Goal: Information Seeking & Learning: Learn about a topic

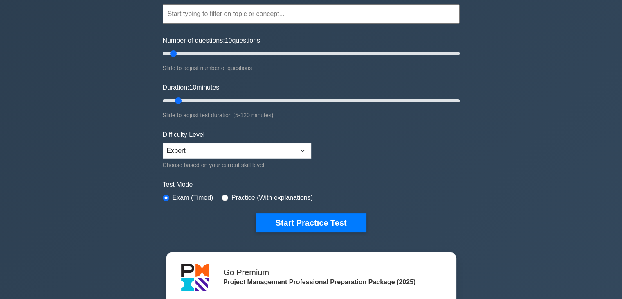
scroll to position [82, 0]
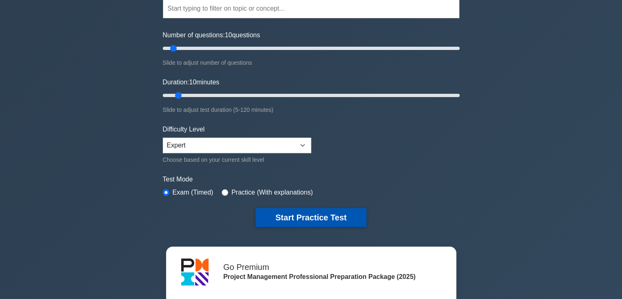
click at [330, 217] on button "Start Practice Test" at bounding box center [311, 217] width 110 height 19
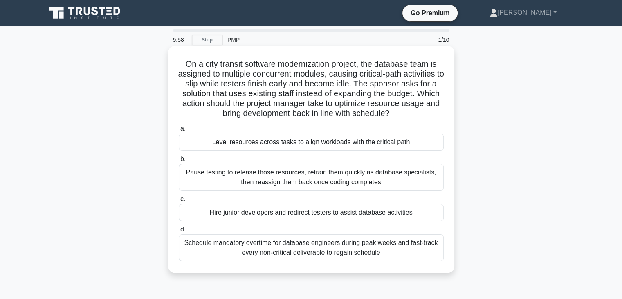
drag, startPoint x: 182, startPoint y: 63, endPoint x: 450, endPoint y: 261, distance: 333.0
click at [450, 261] on div "On a city transit software modernization project, the database team is assigned…" at bounding box center [311, 159] width 280 height 220
copy div "On a city transit software modernization project, the database team is assigned…"
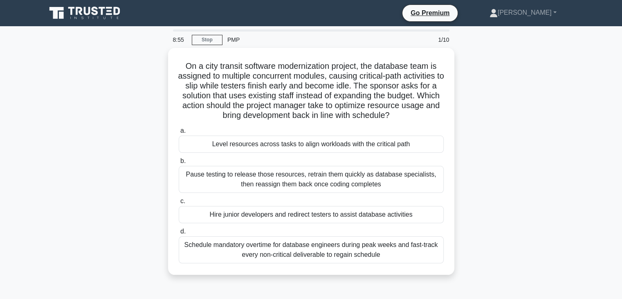
click at [571, 158] on div "On a city transit software modernization project, the database team is assigned…" at bounding box center [311, 166] width 540 height 236
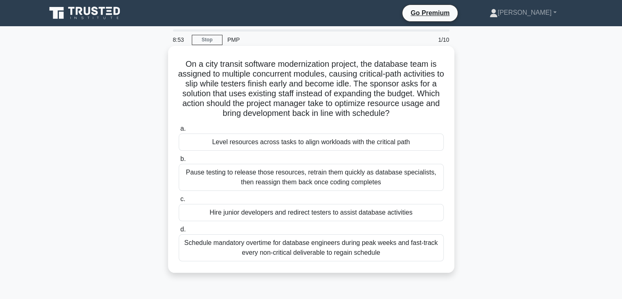
click at [322, 144] on div "Level resources across tasks to align workloads with the critical path" at bounding box center [311, 141] width 265 height 17
click at [179, 131] on input "a. Level resources across tasks to align workloads with the critical path" at bounding box center [179, 128] width 0 height 5
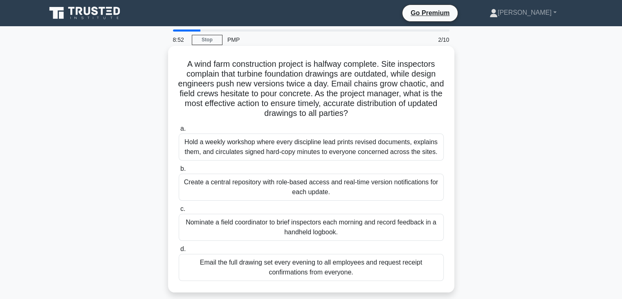
drag, startPoint x: 182, startPoint y: 64, endPoint x: 391, endPoint y: 282, distance: 301.5
click at [391, 282] on div "A wind farm construction project is halfway complete. Site inspectors complain …" at bounding box center [311, 169] width 280 height 240
copy div "A wind farm construction project is halfway complete. Site inspectors complain …"
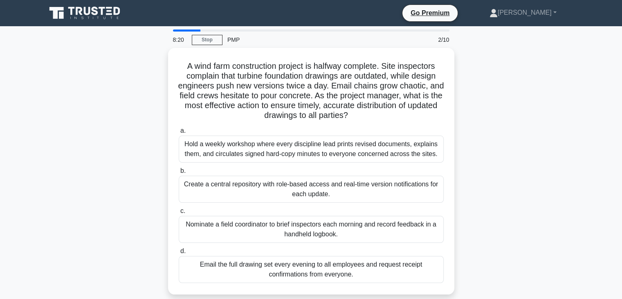
click at [545, 178] on div "A wind farm construction project is halfway complete. Site inspectors complain …" at bounding box center [311, 176] width 540 height 256
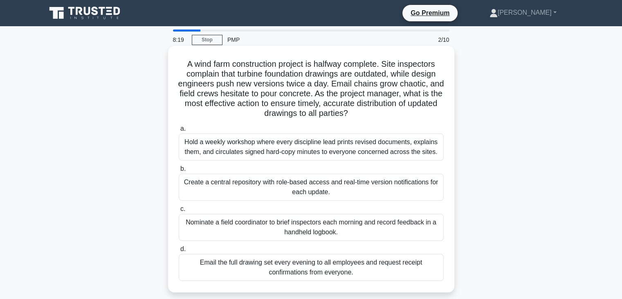
click at [301, 183] on div "Create a central repository with role-based access and real-time version notifi…" at bounding box center [311, 186] width 265 height 27
click at [179, 171] on input "b. Create a central repository with role-based access and real-time version not…" at bounding box center [179, 168] width 0 height 5
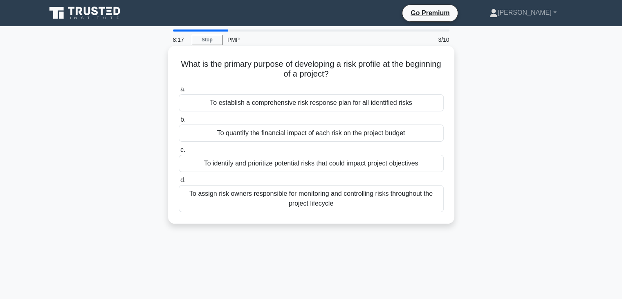
drag, startPoint x: 195, startPoint y: 62, endPoint x: 392, endPoint y: 202, distance: 241.2
click at [392, 202] on div "What is the primary purpose of developing a risk profile at the beginning of a …" at bounding box center [311, 134] width 280 height 171
copy div "What is the primary purpose of developing a risk profile at the beginning of a …"
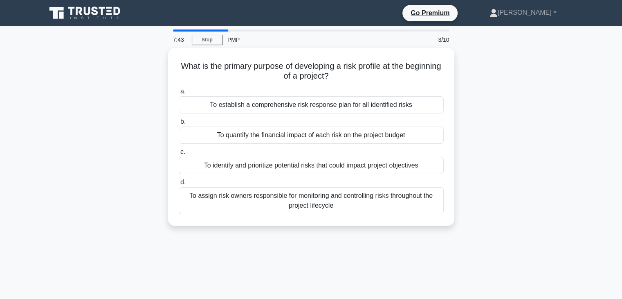
click at [531, 141] on div "What is the primary purpose of developing a risk profile at the beginning of a …" at bounding box center [311, 141] width 540 height 187
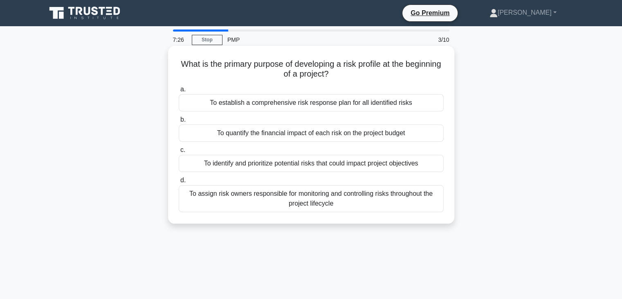
click at [302, 104] on div "To establish a comprehensive risk response plan for all identified risks" at bounding box center [311, 102] width 265 height 17
click at [179, 92] on input "a. To establish a comprehensive risk response plan for all identified risks" at bounding box center [179, 89] width 0 height 5
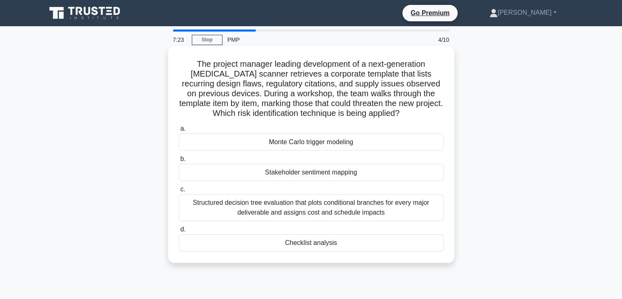
drag, startPoint x: 178, startPoint y: 64, endPoint x: 370, endPoint y: 251, distance: 267.9
click at [370, 251] on div "The project manager leading development of a next-generation MRI scanner retrie…" at bounding box center [311, 154] width 280 height 210
copy div "The project manager leading development of a next-generation MRI scanner retrie…"
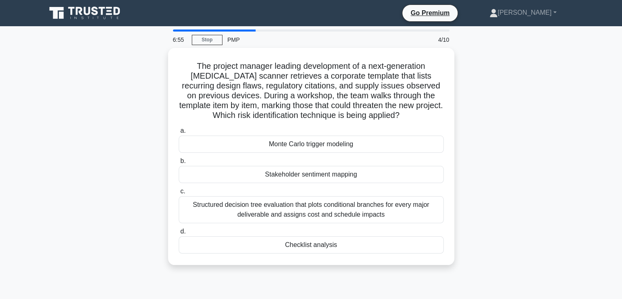
click at [559, 158] on div "The project manager leading development of a next-generation MRI scanner retrie…" at bounding box center [311, 161] width 540 height 227
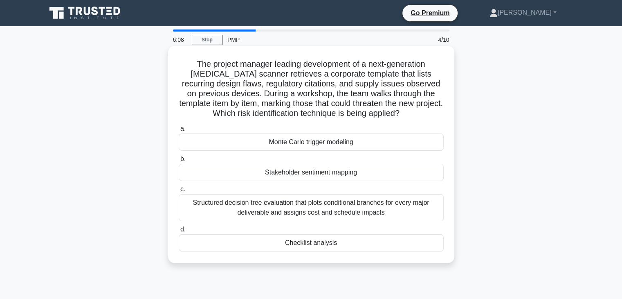
click at [309, 142] on div "Monte Carlo trigger modeling" at bounding box center [311, 141] width 265 height 17
click at [179, 131] on input "a. Monte Carlo trigger modeling" at bounding box center [179, 128] width 0 height 5
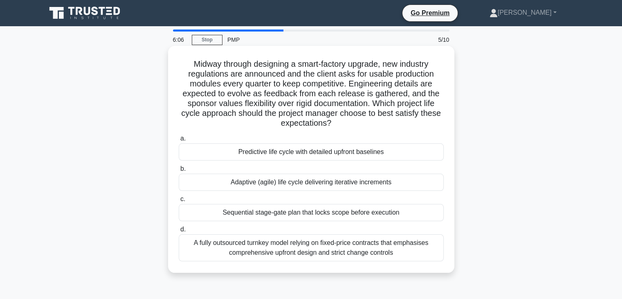
drag, startPoint x: 189, startPoint y: 63, endPoint x: 422, endPoint y: 258, distance: 303.8
click at [422, 258] on div "Midway through designing a smart-factory upgrade, new industry regulations are …" at bounding box center [311, 159] width 280 height 220
copy div "Midway through designing a smart-factory upgrade, new industry regulations are …"
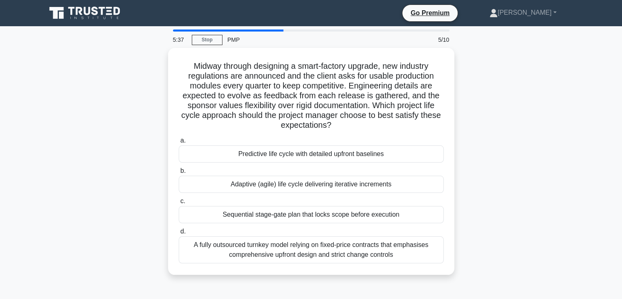
click at [534, 189] on div "Midway through designing a smart-factory upgrade, new industry regulations are …" at bounding box center [311, 166] width 540 height 236
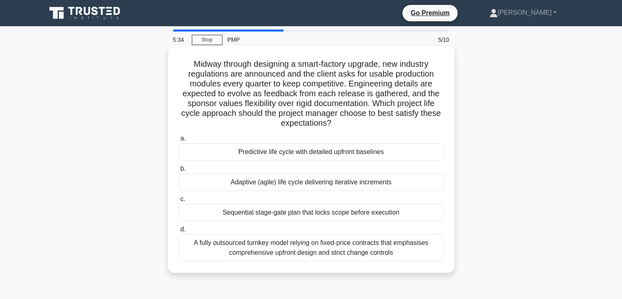
click at [338, 184] on div "Adaptive (agile) life cycle delivering iterative increments" at bounding box center [311, 181] width 265 height 17
click at [179, 171] on input "b. Adaptive (agile) life cycle delivering iterative increments" at bounding box center [179, 168] width 0 height 5
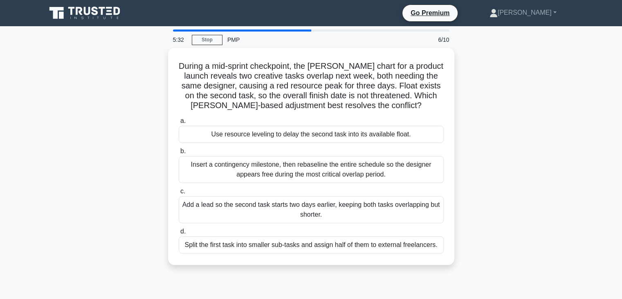
drag, startPoint x: 182, startPoint y: 63, endPoint x: 462, endPoint y: 244, distance: 333.4
click at [462, 244] on div "During a mid-sprint checkpoint, the Gantt chart for a product launch reveals tw…" at bounding box center [311, 161] width 540 height 227
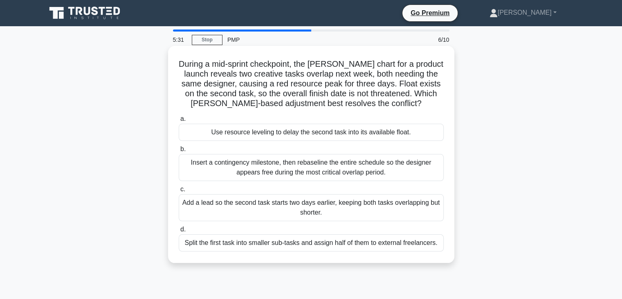
copy div "During a mid-sprint checkpoint, the Gantt chart for a product launch reveals tw…"
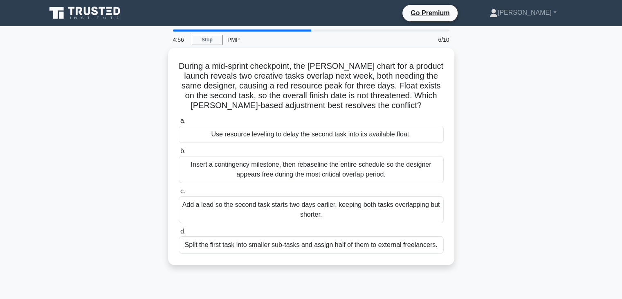
click at [511, 170] on div "During a mid-sprint checkpoint, the Gantt chart for a product launch reveals tw…" at bounding box center [311, 161] width 540 height 227
click at [537, 161] on div "During a mid-sprint checkpoint, the Gantt chart for a product launch reveals tw…" at bounding box center [311, 161] width 540 height 227
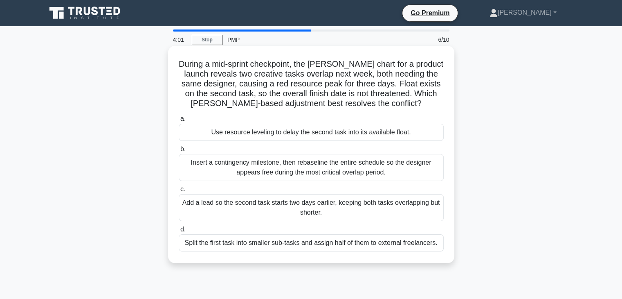
click at [350, 133] on div "Use resource leveling to delay the second task into its available float." at bounding box center [311, 132] width 265 height 17
click at [179, 122] on input "a. Use resource leveling to delay the second task into its available float." at bounding box center [179, 118] width 0 height 5
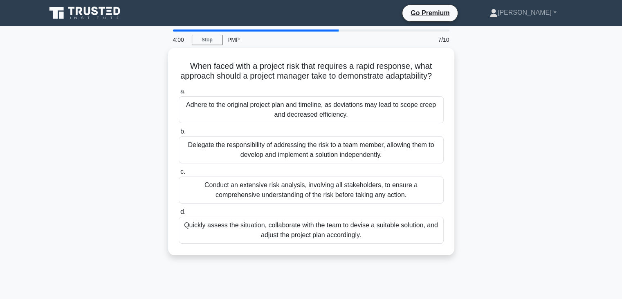
drag, startPoint x: 186, startPoint y: 61, endPoint x: 461, endPoint y: 244, distance: 330.5
click at [461, 244] on div "When faced with a project risk that requires a rapid response, what approach sh…" at bounding box center [311, 156] width 540 height 217
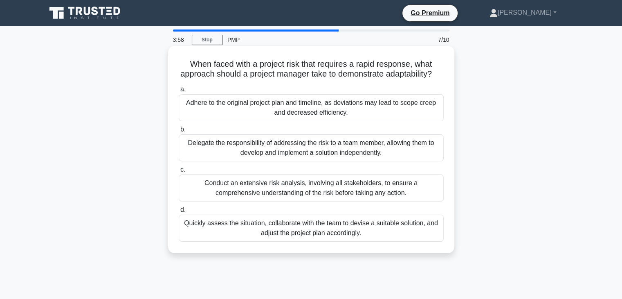
copy div "When faced with a project risk that requires a rapid response, what approach sh…"
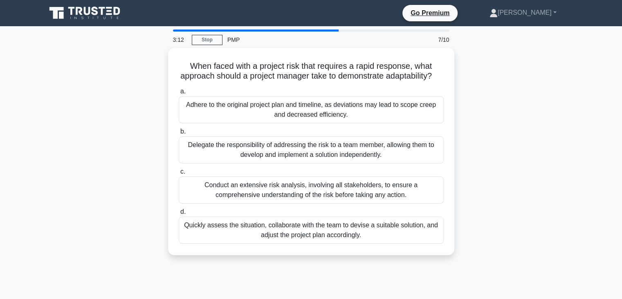
click at [525, 144] on div "When faced with a project risk that requires a rapid response, what approach sh…" at bounding box center [311, 156] width 540 height 217
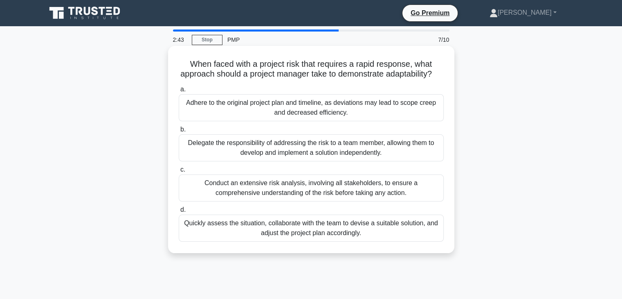
click at [308, 194] on div "Conduct an extensive risk analysis, involving all stakeholders, to ensure a com…" at bounding box center [311, 187] width 265 height 27
click at [179, 172] on input "c. Conduct an extensive risk analysis, involving all stakeholders, to ensure a …" at bounding box center [179, 169] width 0 height 5
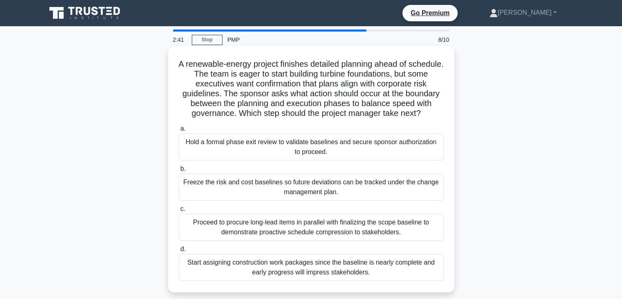
drag, startPoint x: 194, startPoint y: 65, endPoint x: 408, endPoint y: 283, distance: 305.0
click at [408, 283] on div "A renewable-energy project finishes detailed planning ahead of schedule. The te…" at bounding box center [311, 169] width 280 height 240
copy div "A renewable-energy project finishes detailed planning ahead of schedule. The te…"
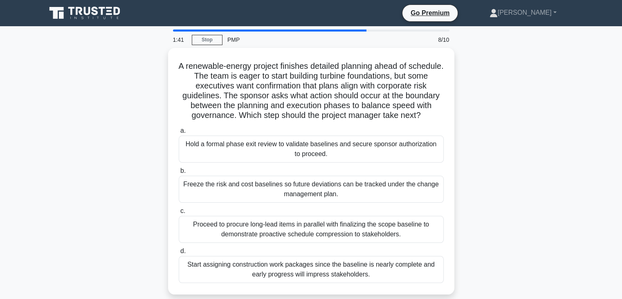
click at [507, 123] on div "A renewable-energy project finishes detailed planning ahead of schedule. The te…" at bounding box center [311, 176] width 540 height 256
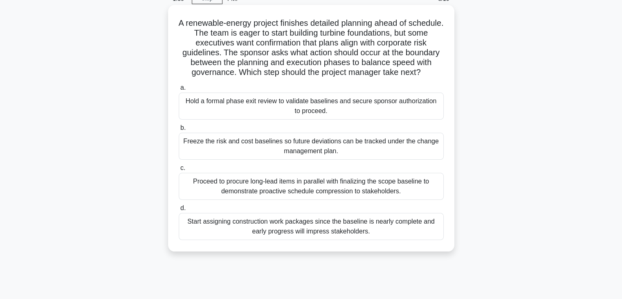
click at [313, 100] on div "Hold a formal phase exit review to validate baselines and secure sponsor author…" at bounding box center [311, 105] width 265 height 27
click at [179, 90] on input "a. Hold a formal phase exit review to validate baselines and secure sponsor aut…" at bounding box center [179, 87] width 0 height 5
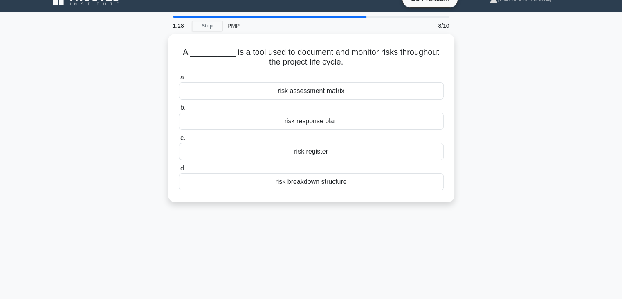
scroll to position [0, 0]
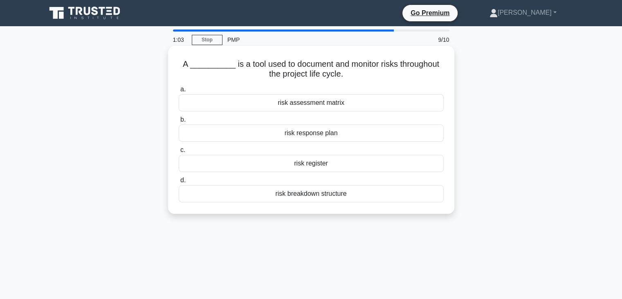
click at [321, 164] on div "risk register" at bounding box center [311, 163] width 265 height 17
click at [179, 153] on input "c. risk register" at bounding box center [179, 149] width 0 height 5
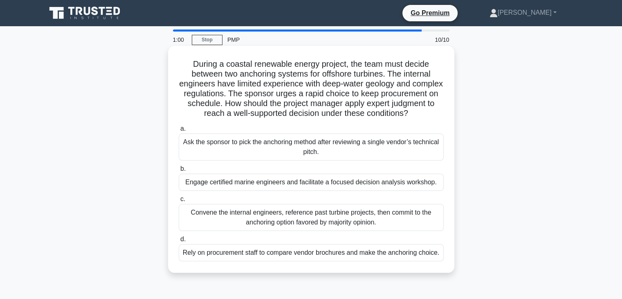
drag, startPoint x: 191, startPoint y: 62, endPoint x: 450, endPoint y: 270, distance: 331.7
click at [450, 269] on div "During a coastal renewable energy project, the team must decide between two anc…" at bounding box center [311, 159] width 280 height 220
copy div "During a coastal renewable energy project, the team must decide between two anc…"
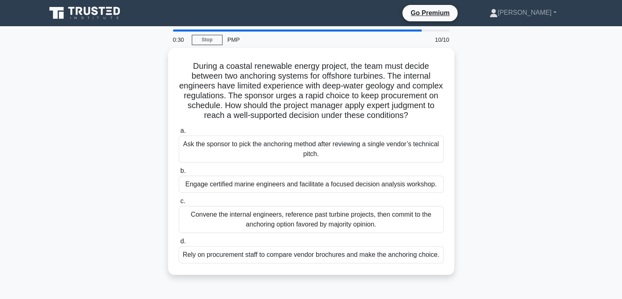
click at [494, 151] on div "During a coastal renewable energy project, the team must decide between two anc…" at bounding box center [311, 166] width 540 height 236
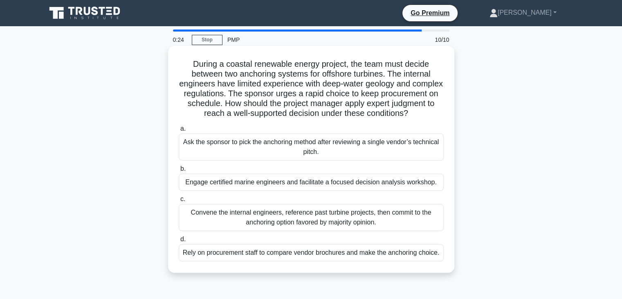
click at [275, 191] on div "Engage certified marine engineers and facilitate a focused decision analysis wo…" at bounding box center [311, 181] width 265 height 17
click at [179, 171] on input "b. Engage certified marine engineers and facilitate a focused decision analysis…" at bounding box center [179, 168] width 0 height 5
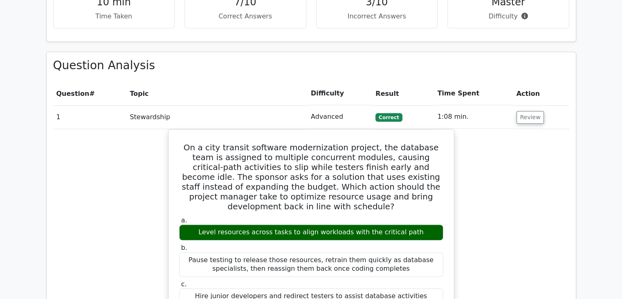
scroll to position [655, 0]
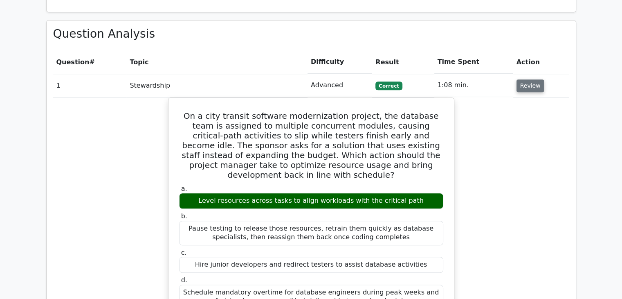
click at [527, 79] on button "Review" at bounding box center [531, 85] width 28 height 13
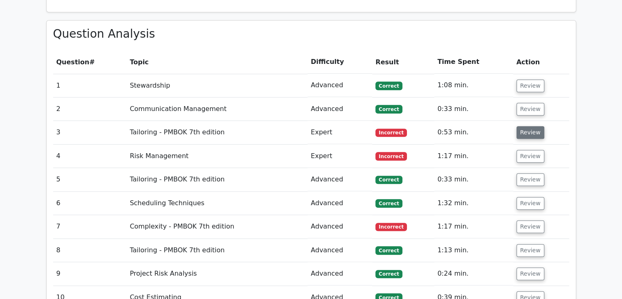
click at [527, 126] on button "Review" at bounding box center [531, 132] width 28 height 13
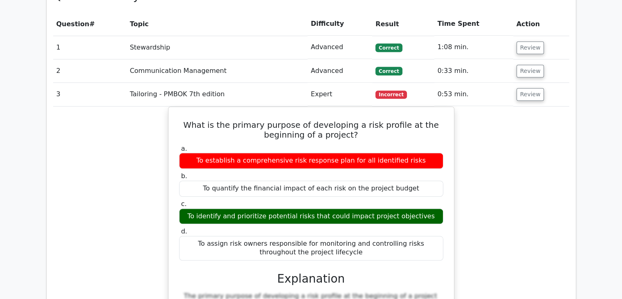
scroll to position [737, 0]
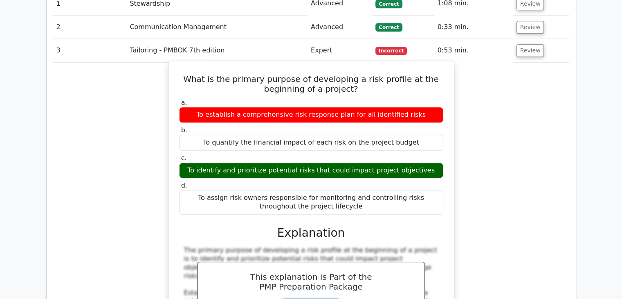
drag, startPoint x: 189, startPoint y: 43, endPoint x: 382, endPoint y: 178, distance: 235.9
click at [382, 178] on div "What is the primary purpose of developing a risk profile at the beginning of a …" at bounding box center [311, 238] width 279 height 348
copy div "What is the primary purpose of developing a risk profile at the beginning of a …"
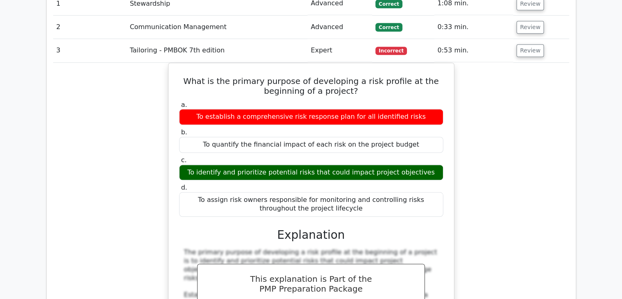
click at [507, 137] on div "What is the primary purpose of developing a risk profile at the beginning of a …" at bounding box center [311, 245] width 516 height 365
click at [534, 44] on button "Review" at bounding box center [531, 50] width 28 height 13
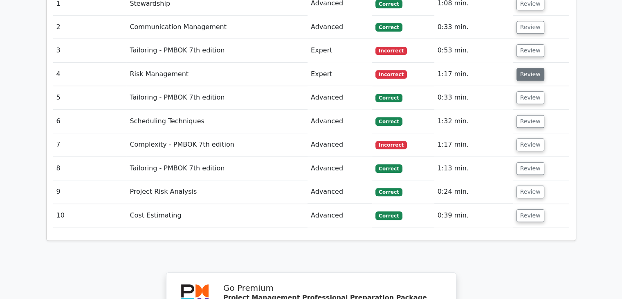
click at [522, 68] on button "Review" at bounding box center [531, 74] width 28 height 13
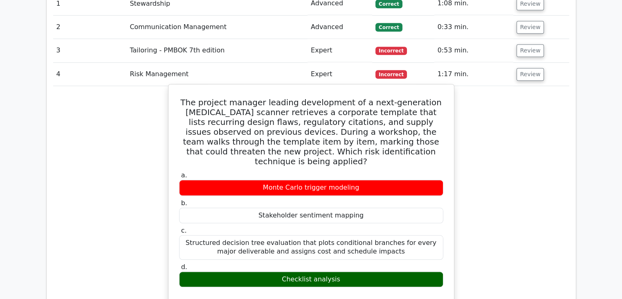
drag, startPoint x: 180, startPoint y: 69, endPoint x: 405, endPoint y: 239, distance: 281.7
click at [405, 239] on div "The project manager leading development of a next-generation MRI scanner retrie…" at bounding box center [311, 286] width 279 height 397
copy div "The project manager leading development of a next-generation MRI scanner retrie…"
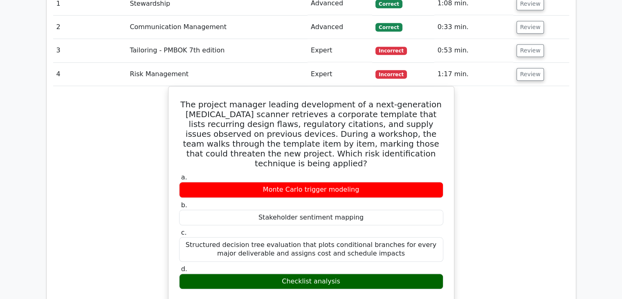
click at [527, 166] on div "The project manager leading development of a next-generation MRI scanner retrie…" at bounding box center [311, 293] width 516 height 414
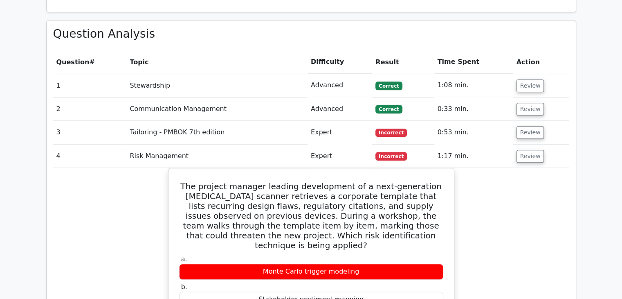
scroll to position [655, 0]
click at [530, 150] on button "Review" at bounding box center [531, 156] width 28 height 13
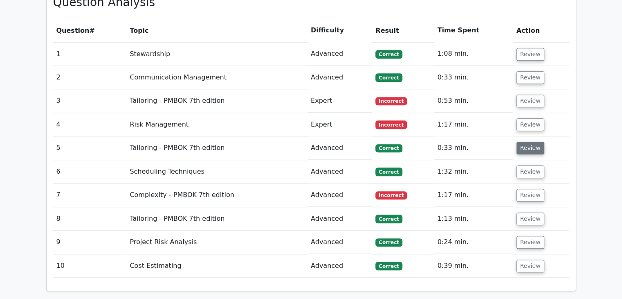
scroll to position [696, 0]
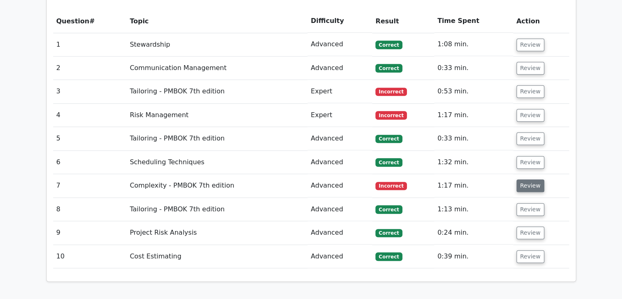
click at [523, 179] on button "Review" at bounding box center [531, 185] width 28 height 13
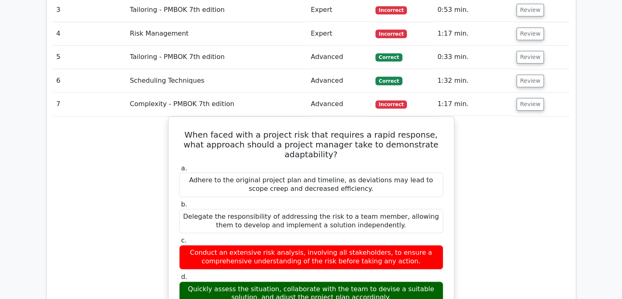
scroll to position [777, 0]
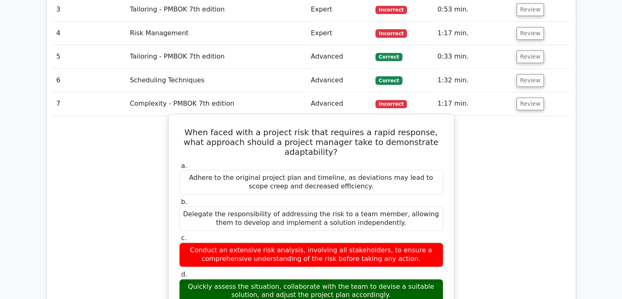
drag, startPoint x: 187, startPoint y: 99, endPoint x: 388, endPoint y: 260, distance: 257.3
click at [388, 260] on div "When faced with a project risk that requires a rapid response, what approach sh…" at bounding box center [311, 291] width 279 height 349
copy div "When faced with a project risk that requires a rapid response, what approach sh…"
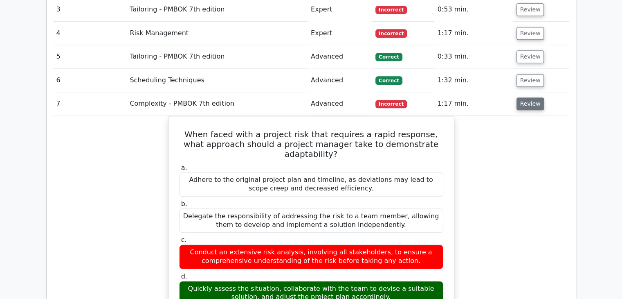
click at [532, 97] on button "Review" at bounding box center [531, 103] width 28 height 13
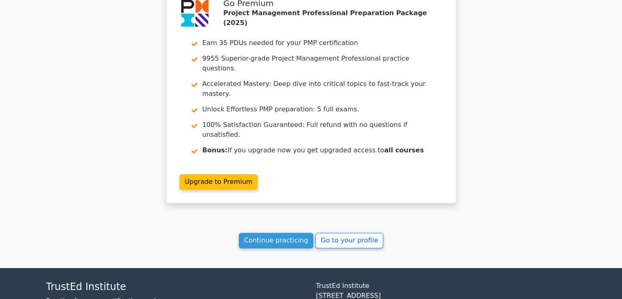
scroll to position [1025, 0]
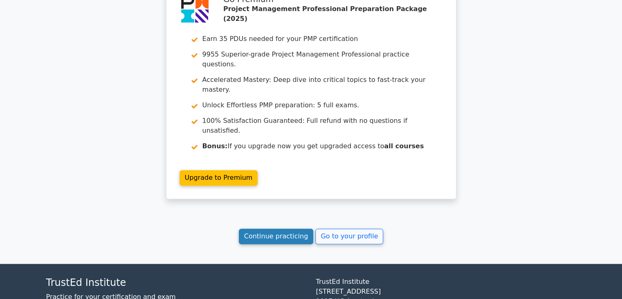
click at [262, 228] on link "Continue practicing" at bounding box center [276, 236] width 75 height 16
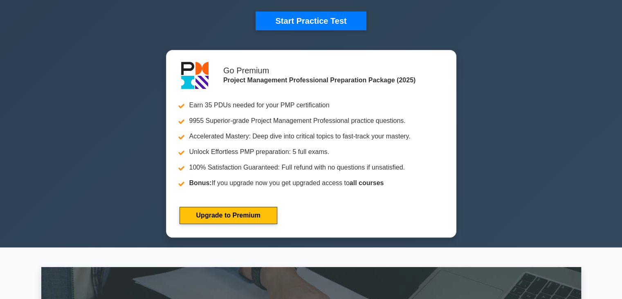
scroll to position [246, 0]
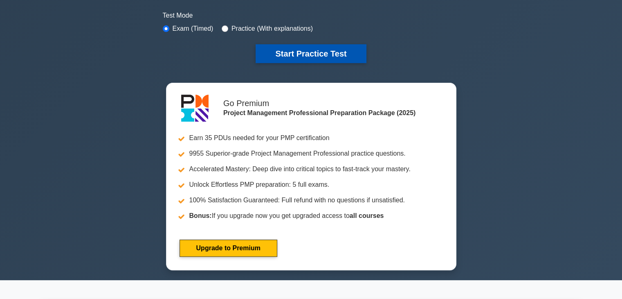
click at [301, 53] on button "Start Practice Test" at bounding box center [311, 53] width 110 height 19
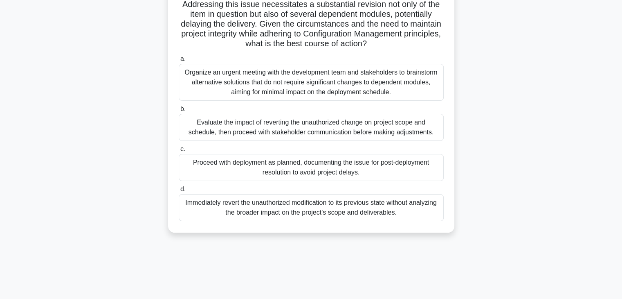
scroll to position [144, 0]
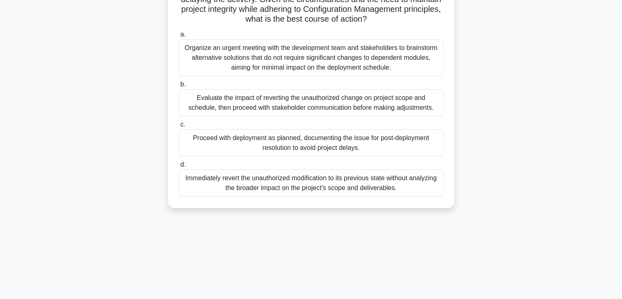
drag, startPoint x: 187, startPoint y: 21, endPoint x: 409, endPoint y: 191, distance: 279.3
click at [409, 191] on div "Your project is in the final stages of delivering a complex software solution t…" at bounding box center [311, 55] width 280 height 299
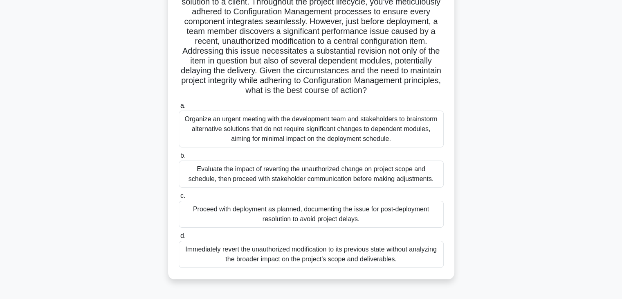
scroll to position [0, 0]
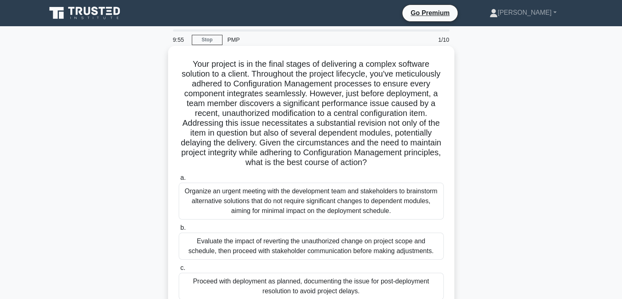
copy div "Your project is in the final stages of delivering a complex software solution t…"
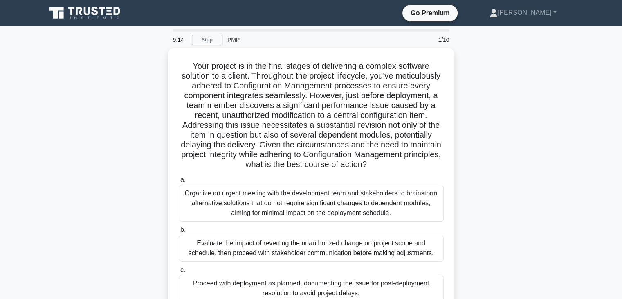
click at [520, 167] on div "Your project is in the final stages of delivering a complex software solution t…" at bounding box center [311, 205] width 540 height 315
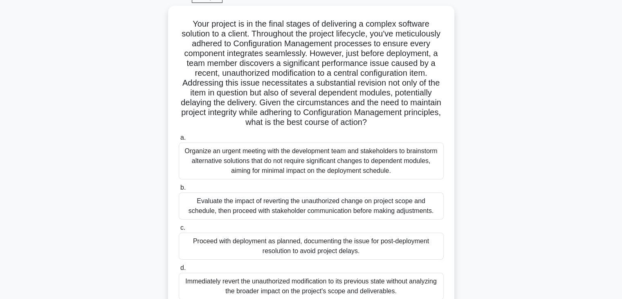
scroll to position [82, 0]
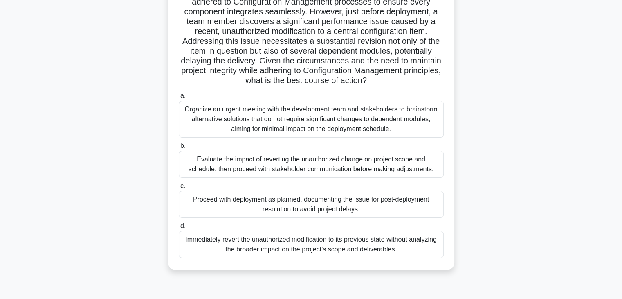
click at [263, 161] on div "Evaluate the impact of reverting the unauthorized change on project scope and s…" at bounding box center [311, 164] width 265 height 27
click at [179, 149] on input "b. Evaluate the impact of reverting the unauthorized change on project scope an…" at bounding box center [179, 145] width 0 height 5
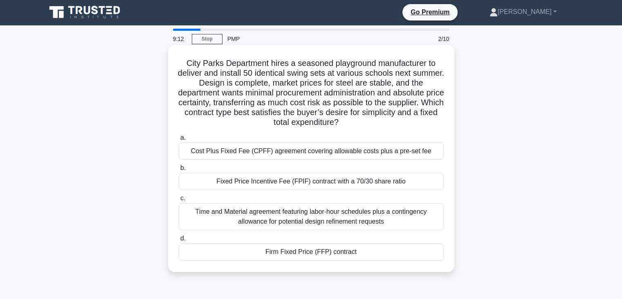
scroll to position [0, 0]
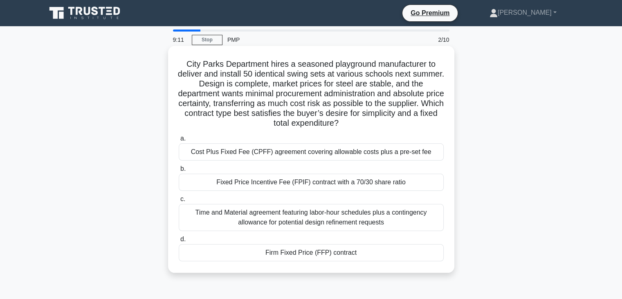
drag, startPoint x: 185, startPoint y: 61, endPoint x: 438, endPoint y: 251, distance: 317.1
click at [445, 264] on div "City Parks Department hires a seasoned playground manufacturer to deliver and i…" at bounding box center [311, 159] width 280 height 220
copy div "City Parks Department hires a seasoned playground manufacturer to deliver and i…"
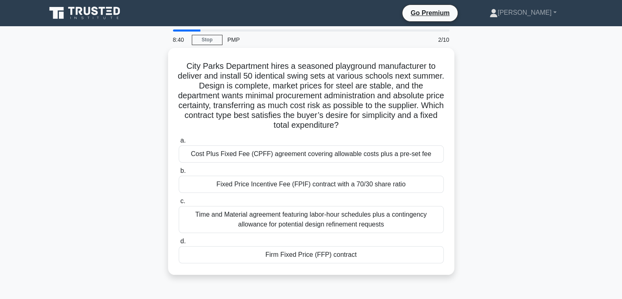
click at [496, 125] on div "City Parks Department hires a seasoned playground manufacturer to deliver and i…" at bounding box center [311, 166] width 540 height 236
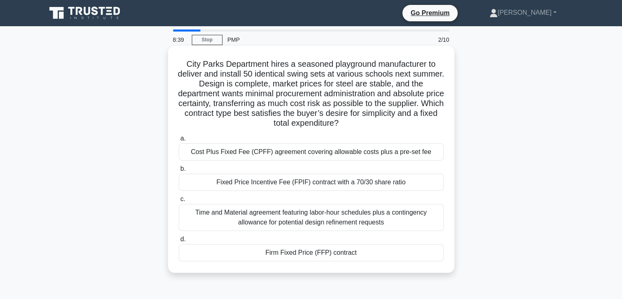
click at [289, 251] on div "Firm Fixed Price (FFP) contract" at bounding box center [311, 252] width 265 height 17
click at [179, 242] on input "d. Firm Fixed Price (FFP) contract" at bounding box center [179, 238] width 0 height 5
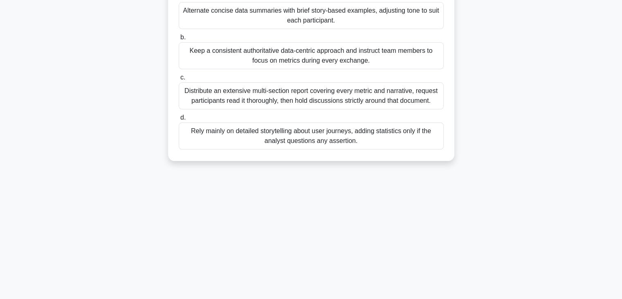
drag, startPoint x: 180, startPoint y: 65, endPoint x: 505, endPoint y: 318, distance: 411.2
click at [505, 298] on html "Go Premium Ahmed" at bounding box center [311, 78] width 622 height 442
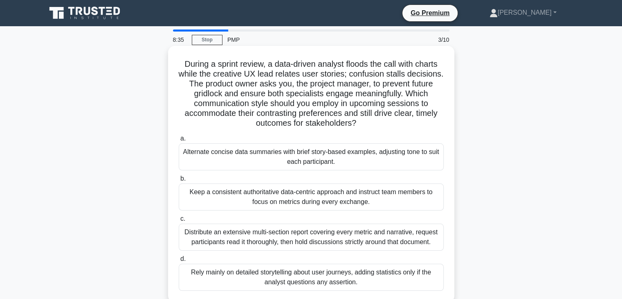
copy div "During a sprint review, a data-driven analyst floods the call with charts while…"
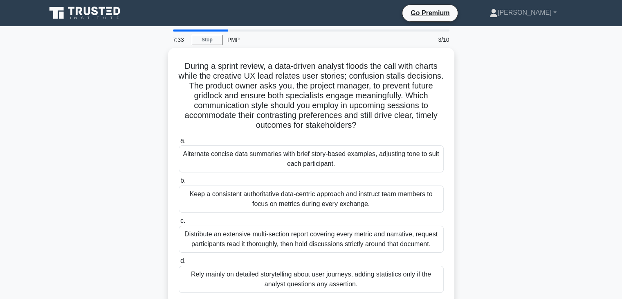
click at [518, 188] on div "During a sprint review, a data-driven analyst floods the call with charts while…" at bounding box center [311, 181] width 540 height 266
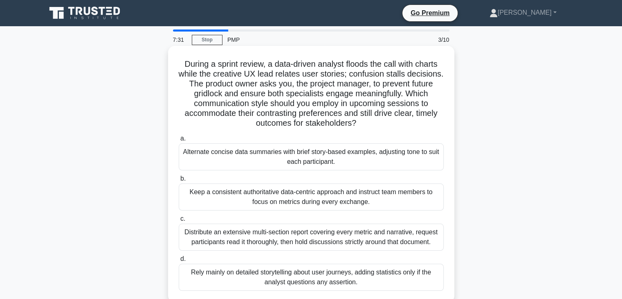
click at [316, 191] on div "Keep a consistent authoritative data-centric approach and instruct team members…" at bounding box center [311, 196] width 265 height 27
click at [179, 181] on input "b. Keep a consistent authoritative data-centric approach and instruct team memb…" at bounding box center [179, 178] width 0 height 5
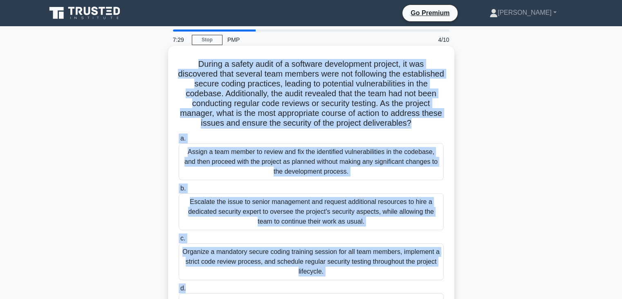
drag, startPoint x: 189, startPoint y: 61, endPoint x: 350, endPoint y: 283, distance: 274.2
click at [350, 283] on div "During a safety audit of a software development project, it was discovered that…" at bounding box center [311, 188] width 280 height 279
click at [350, 283] on div "a. Assign a team member to review and fix the identified vulnerabilities in the…" at bounding box center [311, 227] width 275 height 190
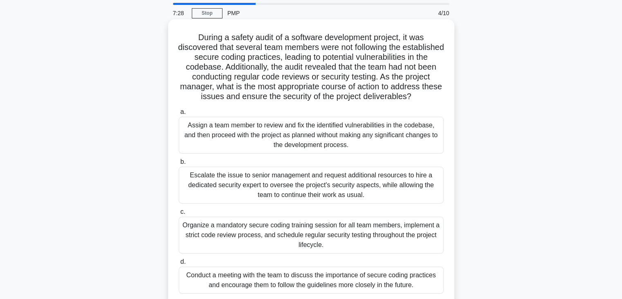
scroll to position [41, 0]
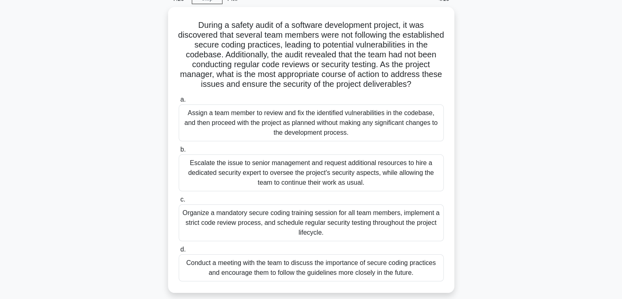
drag, startPoint x: 195, startPoint y: 22, endPoint x: 468, endPoint y: 290, distance: 382.8
click at [468, 290] on div "During a safety audit of a software development project, it was discovered that…" at bounding box center [311, 154] width 540 height 295
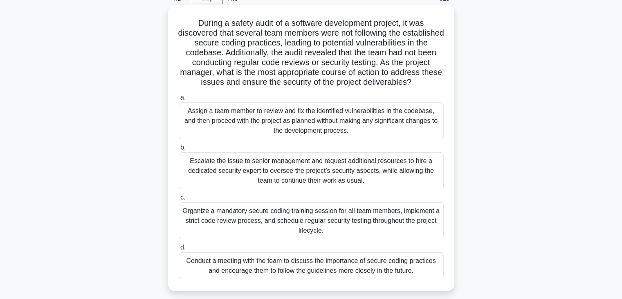
copy div "During a safety audit of a software development project, it was discovered that…"
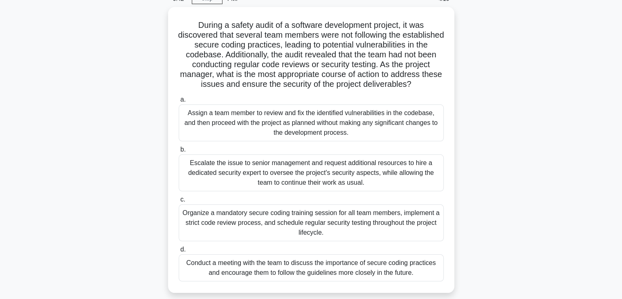
click at [555, 187] on div "During a safety audit of a software development project, it was discovered that…" at bounding box center [311, 154] width 540 height 295
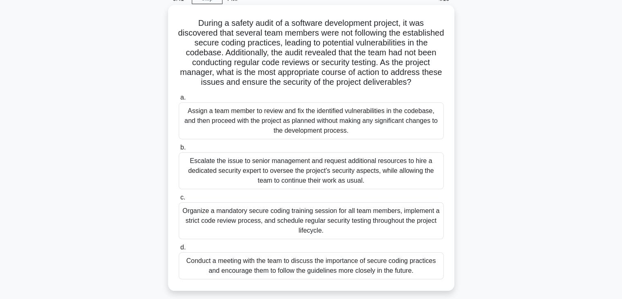
click at [318, 263] on div "Conduct a meeting with the team to discuss the importance of secure coding prac…" at bounding box center [311, 265] width 265 height 27
click at [179, 250] on input "d. Conduct a meeting with the team to discuss the importance of secure coding p…" at bounding box center [179, 247] width 0 height 5
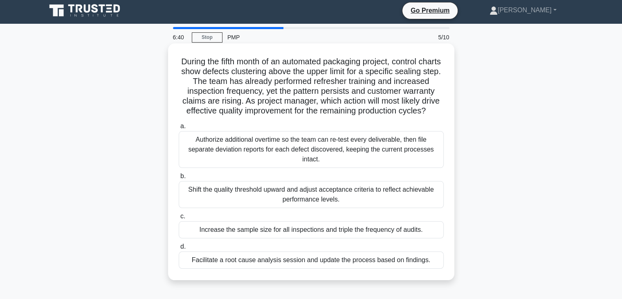
scroll to position [0, 0]
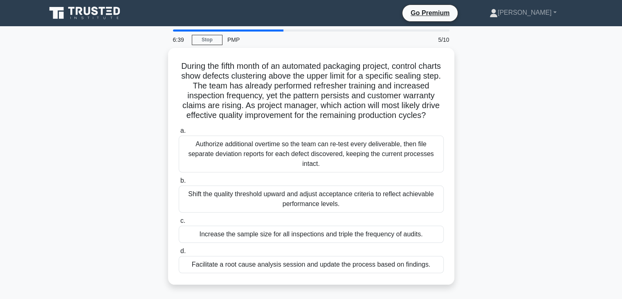
drag, startPoint x: 185, startPoint y: 64, endPoint x: 482, endPoint y: 286, distance: 370.1
click at [482, 286] on div "During the fifth month of an automated packaging project, control charts show d…" at bounding box center [311, 171] width 540 height 246
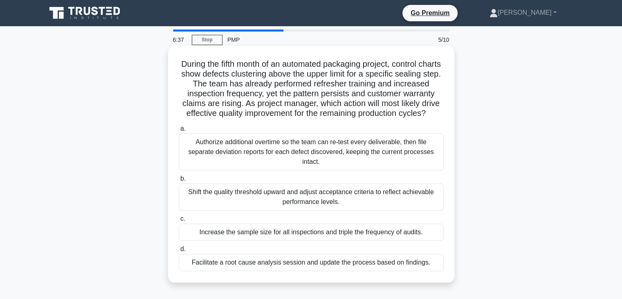
copy div "During the fifth month of an automated packaging project, control charts show d…"
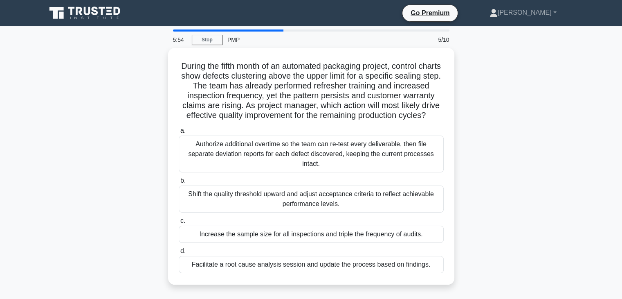
click at [512, 167] on div "During the fifth month of an automated packaging project, control charts show d…" at bounding box center [311, 171] width 540 height 246
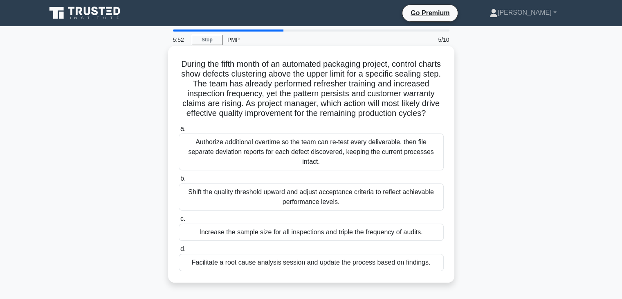
click at [327, 271] on div "Facilitate a root cause analysis session and update the process based on findin…" at bounding box center [311, 262] width 265 height 17
click at [179, 252] on input "d. Facilitate a root cause analysis session and update the process based on fin…" at bounding box center [179, 248] width 0 height 5
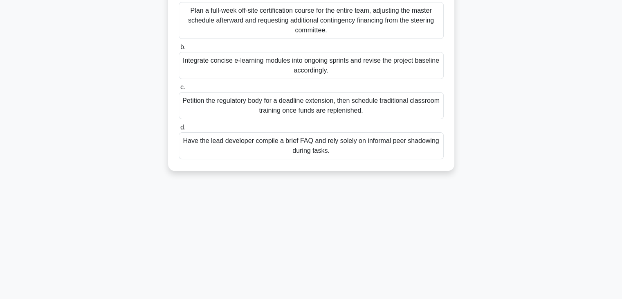
drag, startPoint x: 190, startPoint y: 63, endPoint x: 420, endPoint y: 318, distance: 343.3
click at [420, 298] on html "Go Premium Ahmed" at bounding box center [311, 78] width 622 height 442
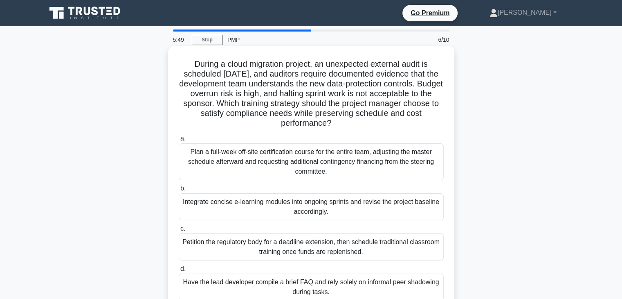
copy div "During a cloud migration project, an unexpected external audit is scheduled in …"
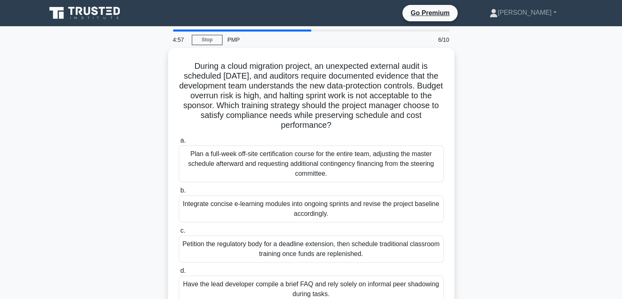
click at [531, 185] on div "During a cloud migration project, an unexpected external audit is scheduled in …" at bounding box center [311, 186] width 540 height 276
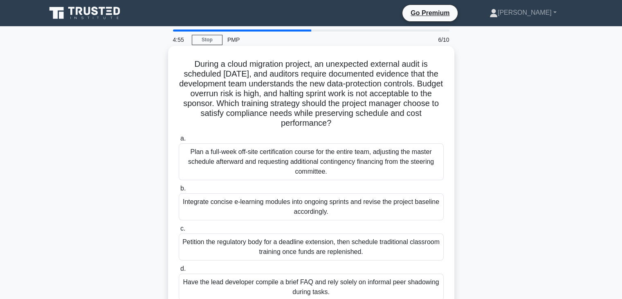
click at [306, 211] on div "Integrate concise e-learning modules into ongoing sprints and revise the projec…" at bounding box center [311, 206] width 265 height 27
click at [179, 191] on input "b. Integrate concise e-learning modules into ongoing sprints and revise the pro…" at bounding box center [179, 188] width 0 height 5
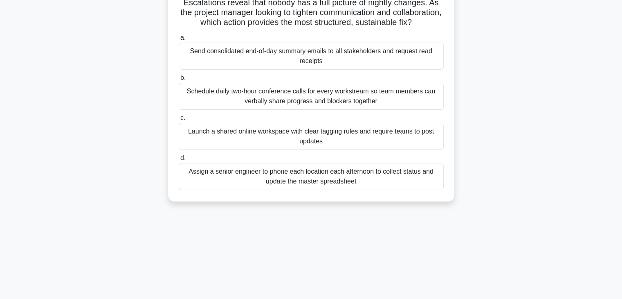
drag, startPoint x: 184, startPoint y: 63, endPoint x: 392, endPoint y: 302, distance: 316.1
click at [392, 298] on html "Go Premium Ahmed" at bounding box center [311, 128] width 622 height 442
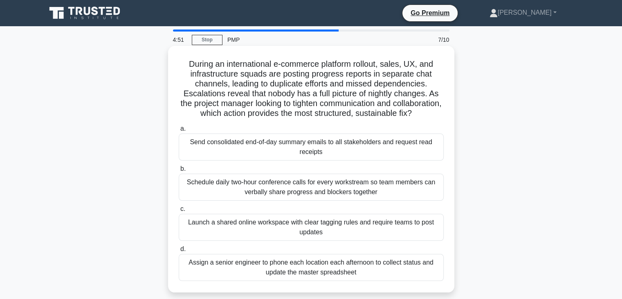
copy div "During an international e-commerce platform rollout, sales, UX, and infrastruct…"
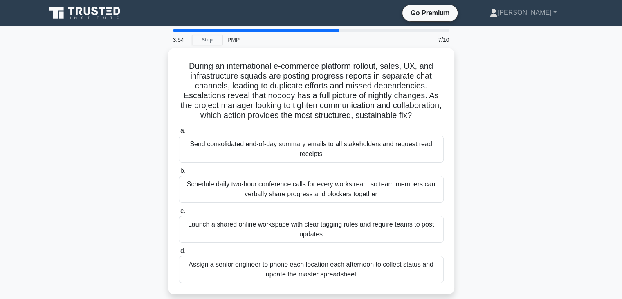
click at [500, 177] on div "During an international e-commerce platform rollout, sales, UX, and infrastruct…" at bounding box center [311, 176] width 540 height 256
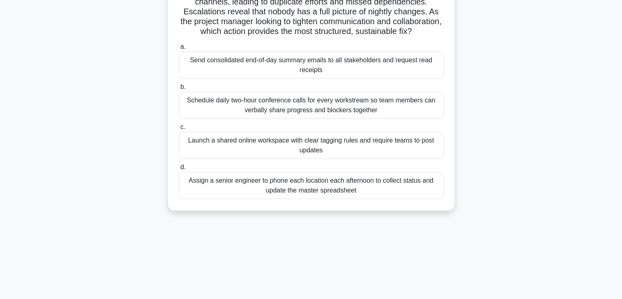
click at [322, 149] on div "Launch a shared online workspace with clear tagging rules and require teams to …" at bounding box center [311, 145] width 265 height 27
click at [179, 130] on input "c. Launch a shared online workspace with clear tagging rules and require teams …" at bounding box center [179, 126] width 0 height 5
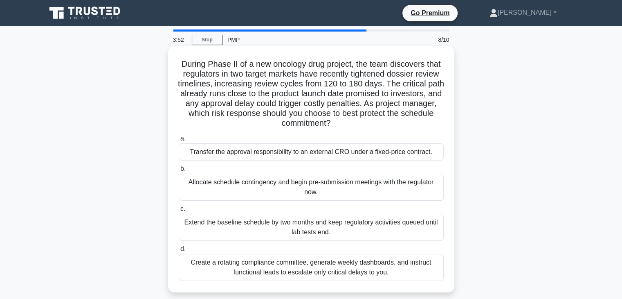
scroll to position [0, 0]
drag, startPoint x: 177, startPoint y: 64, endPoint x: 440, endPoint y: 273, distance: 335.7
click at [440, 273] on div "During Phase II of a new oncology drug project, the team discovers that regulat…" at bounding box center [311, 169] width 280 height 240
copy div "During Phase II of a new oncology drug project, the team discovers that regulat…"
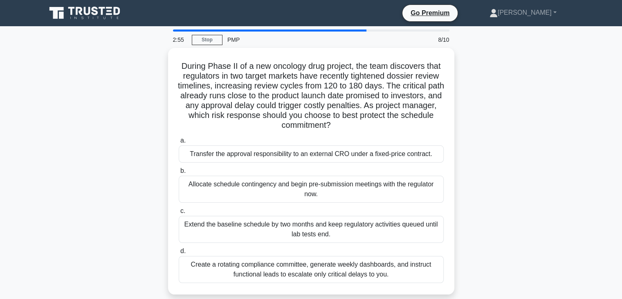
click at [534, 169] on div "During Phase II of a new oncology drug project, the team discovers that regulat…" at bounding box center [311, 176] width 540 height 256
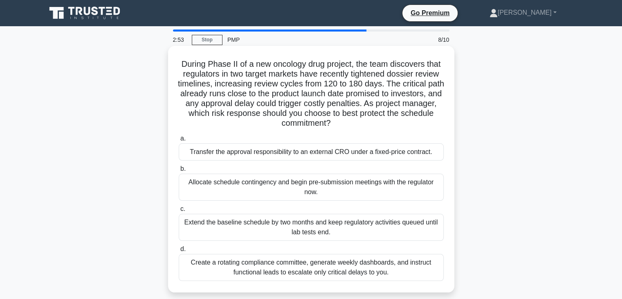
click at [362, 185] on div "Allocate schedule contingency and begin pre-submission meetings with the regula…" at bounding box center [311, 186] width 265 height 27
click at [179, 171] on input "b. Allocate schedule contingency and begin pre-submission meetings with the reg…" at bounding box center [179, 168] width 0 height 5
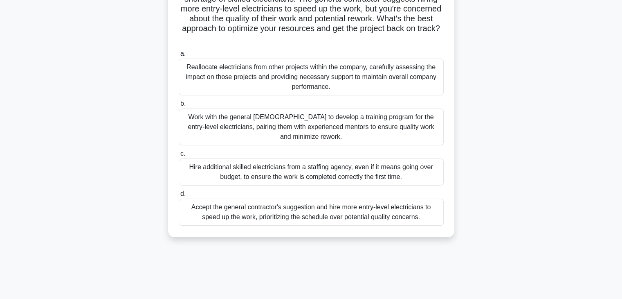
drag, startPoint x: 180, startPoint y: 65, endPoint x: 480, endPoint y: 301, distance: 381.4
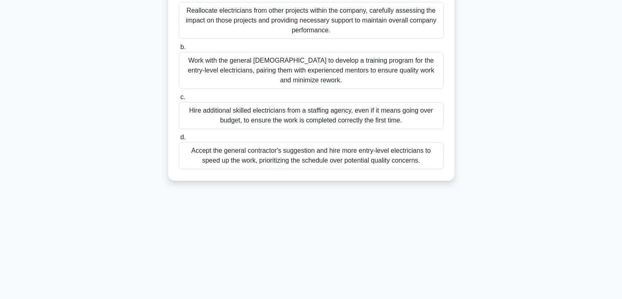
click at [480, 298] on html "Go Premium Ahmed" at bounding box center [311, 78] width 622 height 442
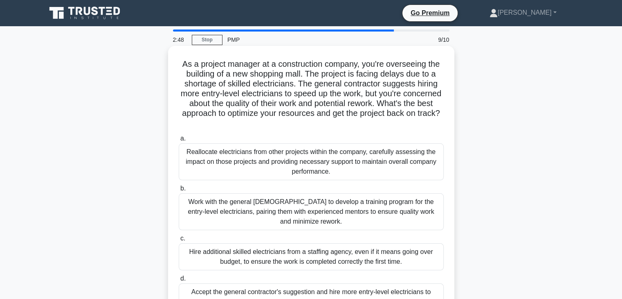
copy div "As a project manager at a construction company, you're overseeing the building …"
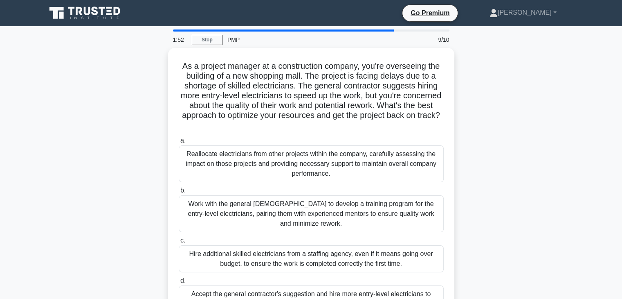
click at [491, 169] on div "As a project manager at a construction company, you're overseeing the building …" at bounding box center [311, 191] width 540 height 286
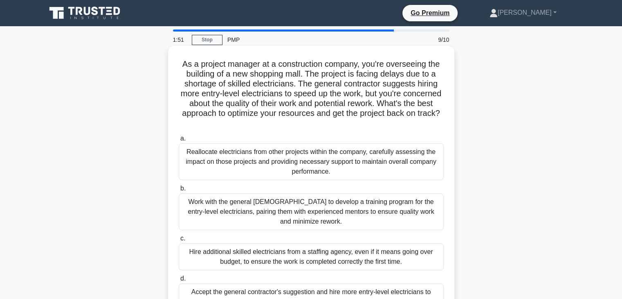
click at [318, 206] on div "Work with the general contractor to develop a training program for the entry-le…" at bounding box center [311, 211] width 265 height 37
click at [179, 191] on input "b. Work with the general contractor to develop a training program for the entry…" at bounding box center [179, 188] width 0 height 5
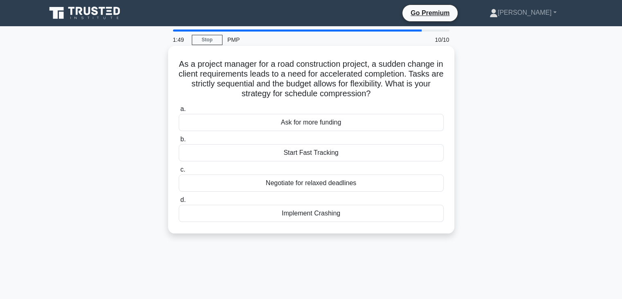
drag, startPoint x: 178, startPoint y: 61, endPoint x: 387, endPoint y: 215, distance: 259.6
click at [387, 215] on div "As a project manager for a road construction project, a sudden change in client…" at bounding box center [311, 139] width 280 height 181
copy div "As a project manager for a road construction project, a sudden change in client…"
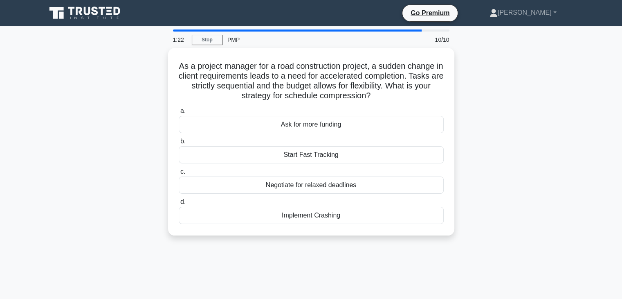
click at [546, 182] on div "As a project manager for a road construction project, a sudden change in client…" at bounding box center [311, 146] width 540 height 197
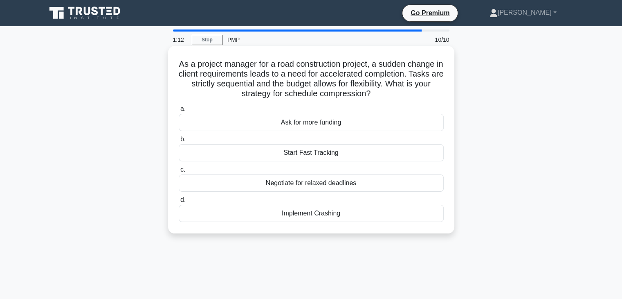
click at [322, 214] on div "Implement Crashing" at bounding box center [311, 213] width 265 height 17
click at [179, 203] on input "d. Implement Crashing" at bounding box center [179, 199] width 0 height 5
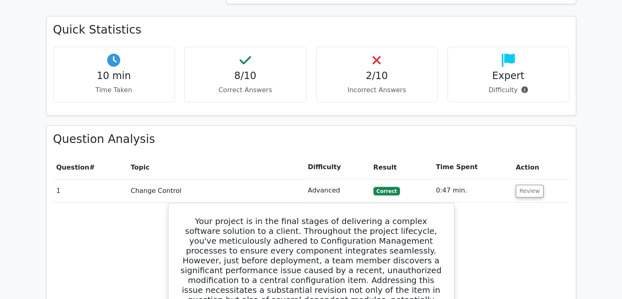
scroll to position [614, 0]
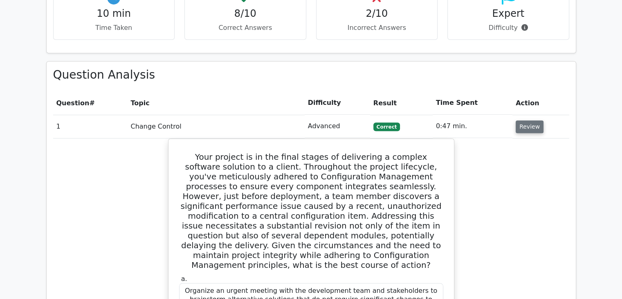
click at [521, 120] on button "Review" at bounding box center [530, 126] width 28 height 13
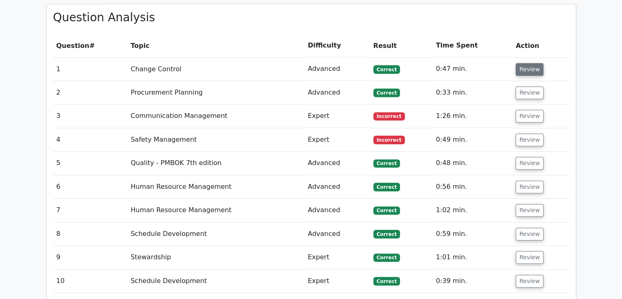
scroll to position [696, 0]
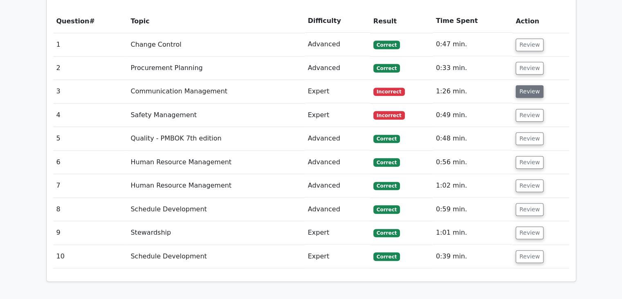
click at [523, 85] on button "Review" at bounding box center [530, 91] width 28 height 13
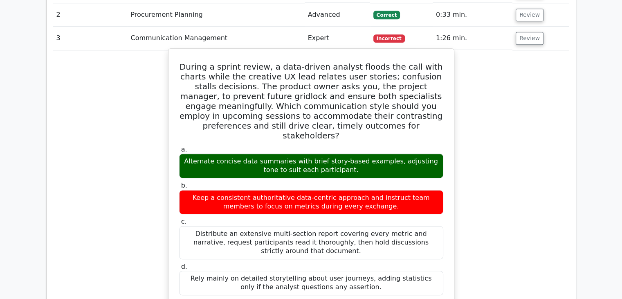
scroll to position [737, 0]
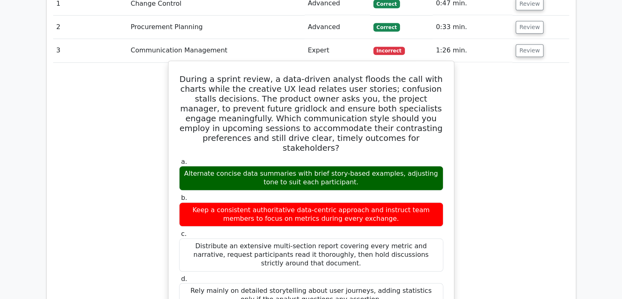
drag, startPoint x: 182, startPoint y: 46, endPoint x: 371, endPoint y: 249, distance: 277.3
click at [371, 249] on div "During a sprint review, a data-driven analyst floods the call with charts while…" at bounding box center [311, 272] width 279 height 416
copy div "During a sprint review, a data-driven analyst floods the call with charts while…"
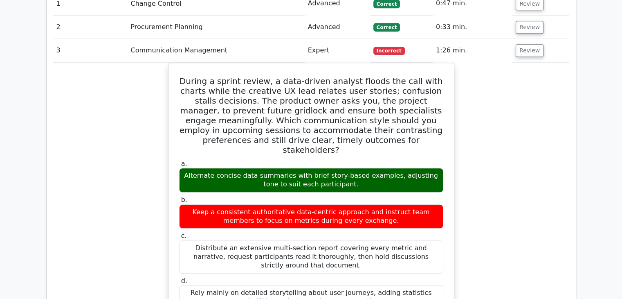
click at [523, 166] on div "During a sprint review, a data-driven analyst floods the call with charts while…" at bounding box center [311, 279] width 516 height 433
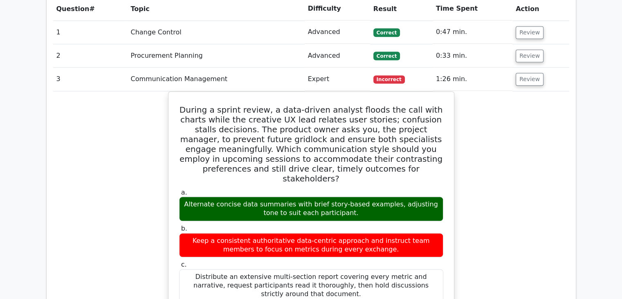
scroll to position [696, 0]
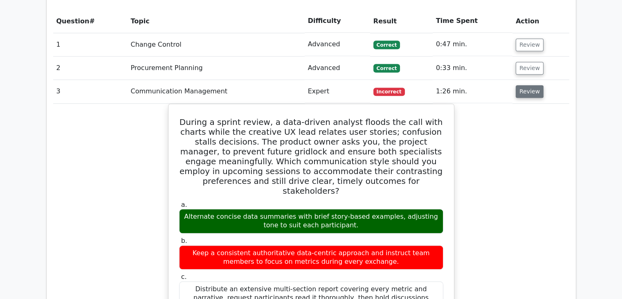
click at [523, 85] on button "Review" at bounding box center [530, 91] width 28 height 13
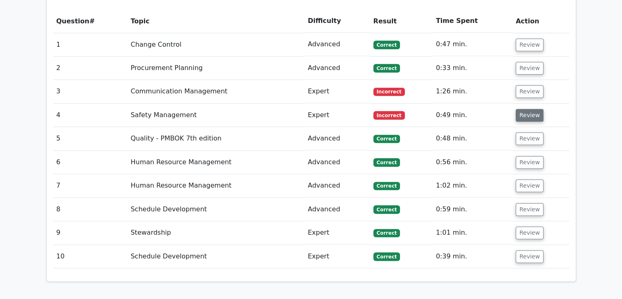
click at [524, 109] on button "Review" at bounding box center [530, 115] width 28 height 13
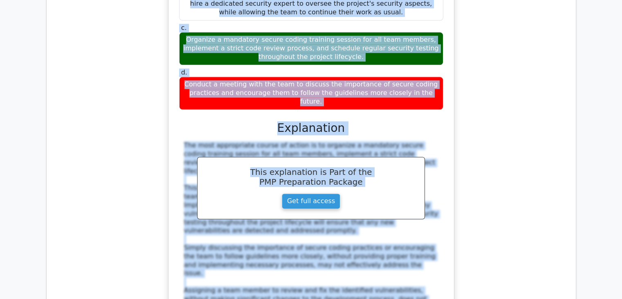
scroll to position [1005, 0]
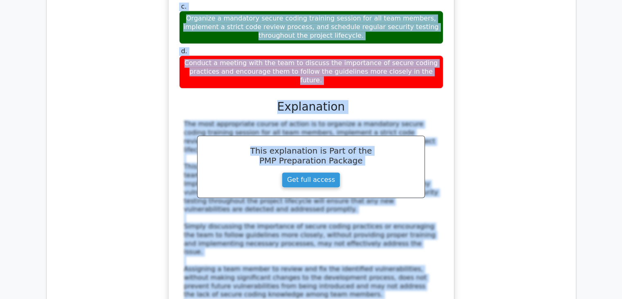
drag, startPoint x: 192, startPoint y: 69, endPoint x: 420, endPoint y: 28, distance: 231.2
click at [421, 27] on div "During a safety audit of a software development project, it was discovered that…" at bounding box center [311, 104] width 279 height 569
copy div "During a safety audit of a software development project, it was discovered that…"
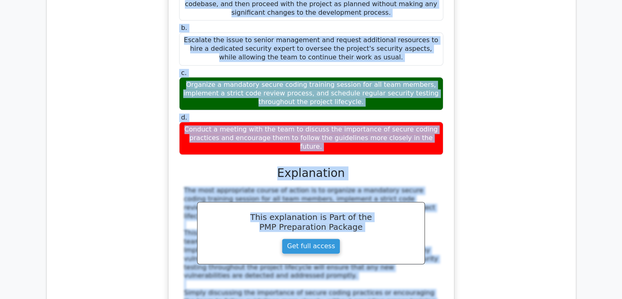
scroll to position [923, 0]
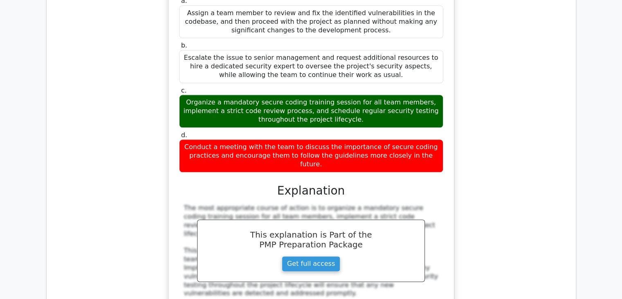
click at [519, 174] on div "During a safety audit of a software development project, it was discovered that…" at bounding box center [311, 193] width 516 height 586
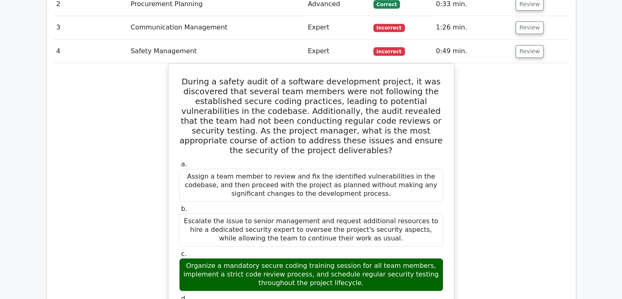
scroll to position [759, 0]
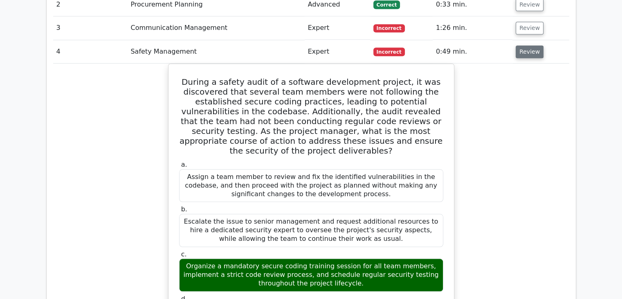
click at [516, 45] on button "Review" at bounding box center [530, 51] width 28 height 13
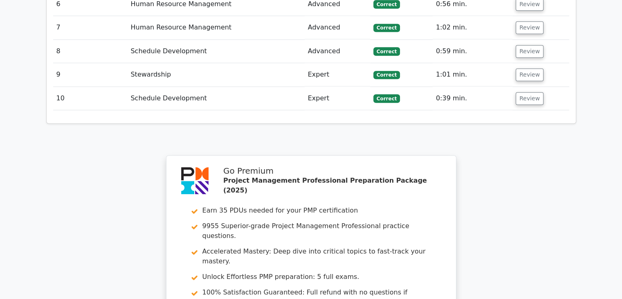
scroll to position [1005, 0]
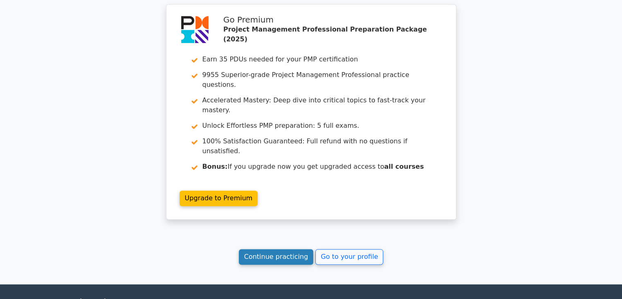
click at [260, 249] on link "Continue practicing" at bounding box center [276, 257] width 75 height 16
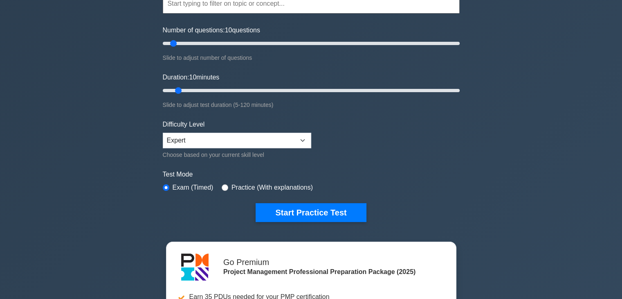
scroll to position [82, 0]
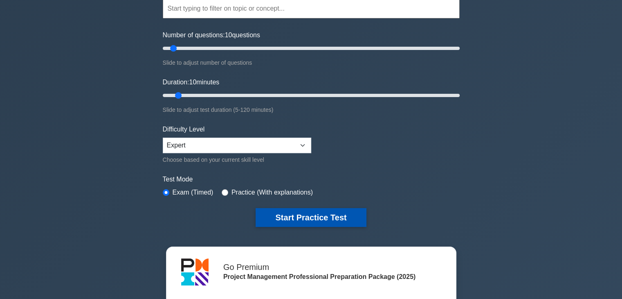
click at [293, 212] on button "Start Practice Test" at bounding box center [311, 217] width 110 height 19
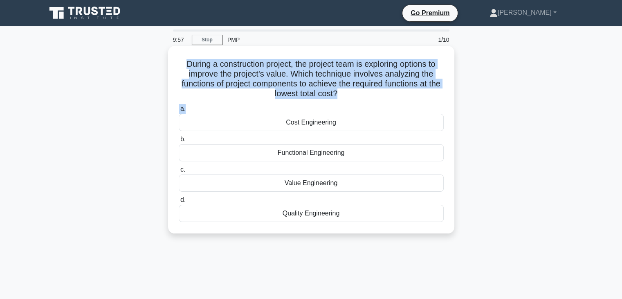
drag, startPoint x: 180, startPoint y: 62, endPoint x: 342, endPoint y: 105, distance: 167.6
click at [341, 105] on div "During a construction project, the project team is exploring options to improve…" at bounding box center [311, 139] width 280 height 181
copy div "During a construction project, the project team is exploring options to improve…"
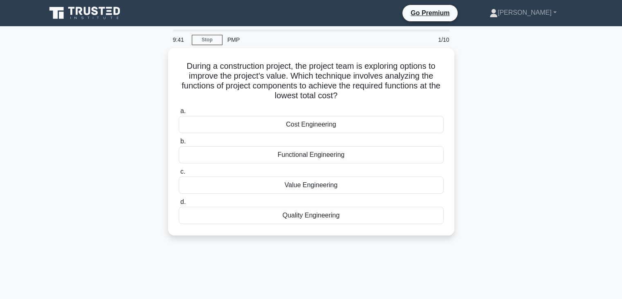
click at [565, 191] on div "During a construction project, the project team is exploring options to improve…" at bounding box center [311, 146] width 540 height 197
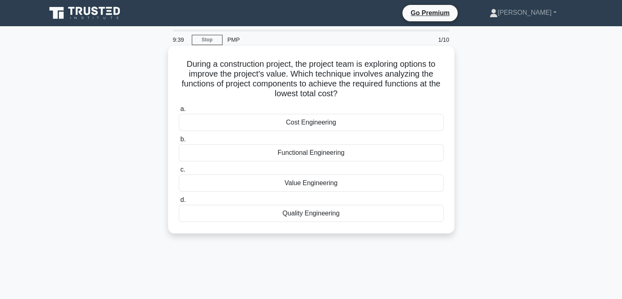
click at [321, 183] on div "Value Engineering" at bounding box center [311, 182] width 265 height 17
click at [179, 172] on input "c. Value Engineering" at bounding box center [179, 169] width 0 height 5
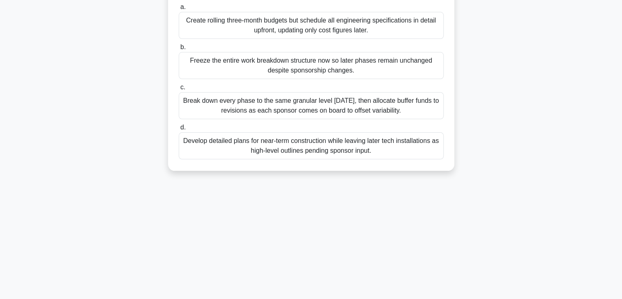
drag, startPoint x: 181, startPoint y: 64, endPoint x: 420, endPoint y: 315, distance: 347.0
click at [420, 298] on html "Go Premium Ahmed" at bounding box center [311, 78] width 622 height 442
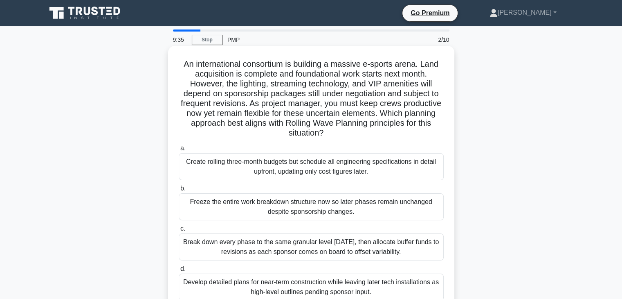
copy div "An international consortium is building a massive e-sports arena. Land acquisit…"
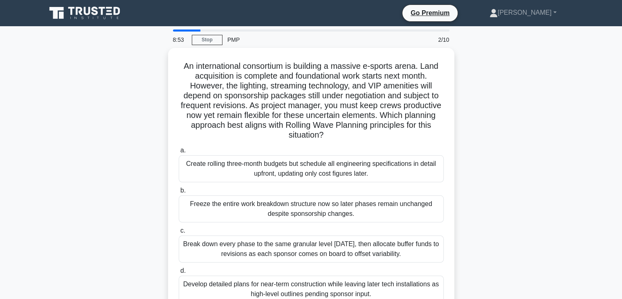
click at [541, 172] on div "An international consortium is building a massive e-sports arena. Land acquisit…" at bounding box center [311, 186] width 540 height 276
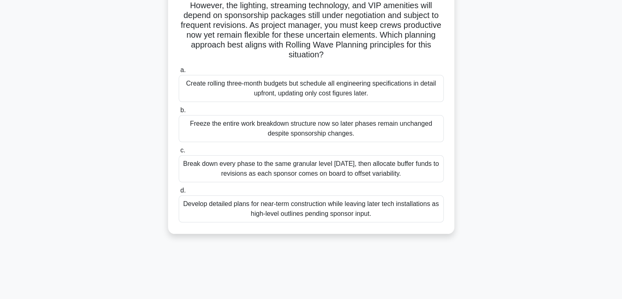
scroll to position [82, 0]
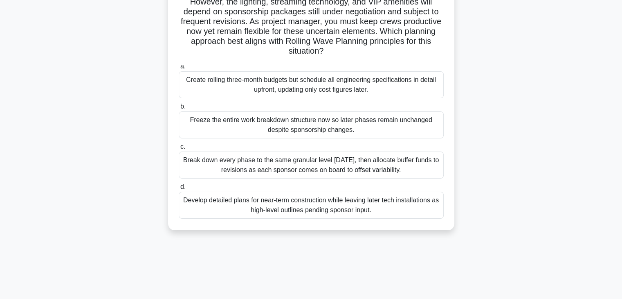
click at [320, 200] on div "Develop detailed plans for near-term construction while leaving later tech inst…" at bounding box center [311, 204] width 265 height 27
click at [179, 189] on input "d. Develop detailed plans for near-term construction while leaving later tech i…" at bounding box center [179, 186] width 0 height 5
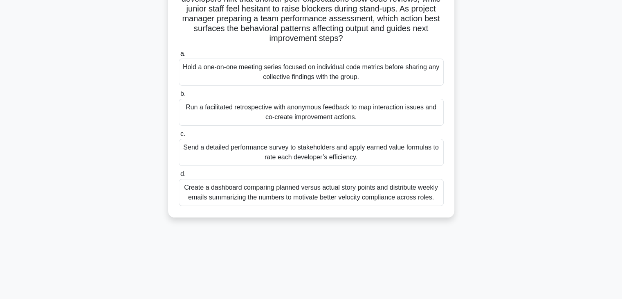
scroll to position [144, 0]
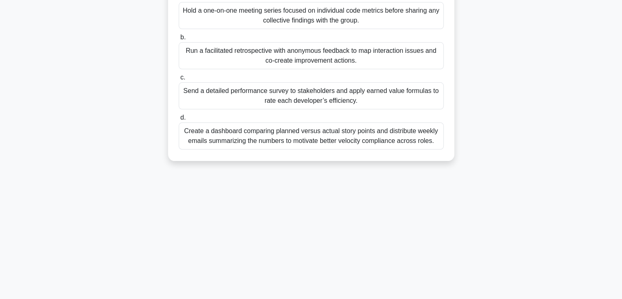
drag, startPoint x: 178, startPoint y: 63, endPoint x: 565, endPoint y: 314, distance: 461.5
click at [565, 298] on html "Go Premium Ahmed" at bounding box center [311, 78] width 622 height 442
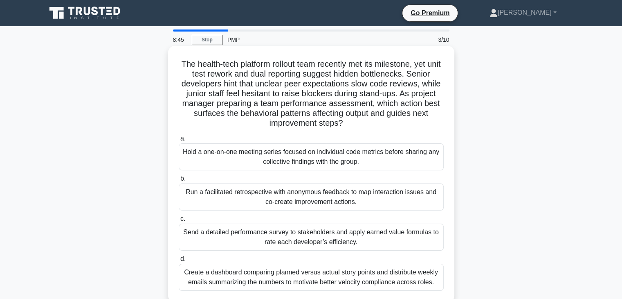
copy div "The health-tech platform rollout team recently met its milestone, yet unit test…"
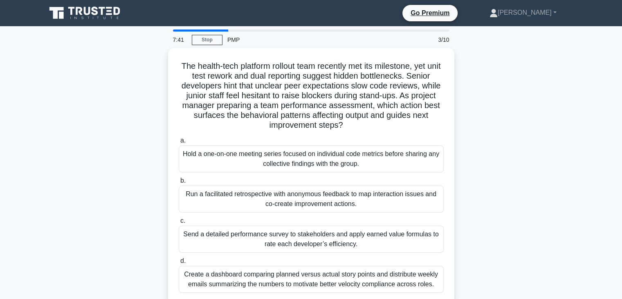
click at [527, 185] on div "The health-tech platform rollout team recently met its milestone, yet unit test…" at bounding box center [311, 181] width 540 height 266
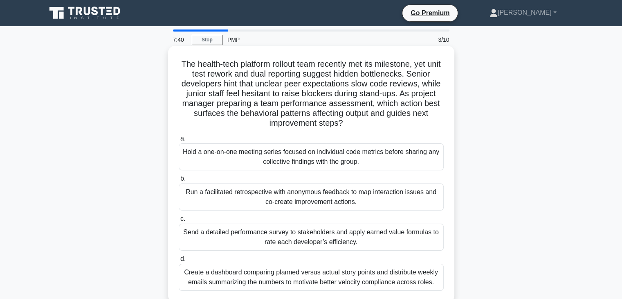
click at [290, 154] on div "Hold a one-on-one meeting series focused on individual code metrics before shar…" at bounding box center [311, 156] width 265 height 27
click at [179, 141] on input "a. Hold a one-on-one meeting series focused on individual code metrics before s…" at bounding box center [179, 138] width 0 height 5
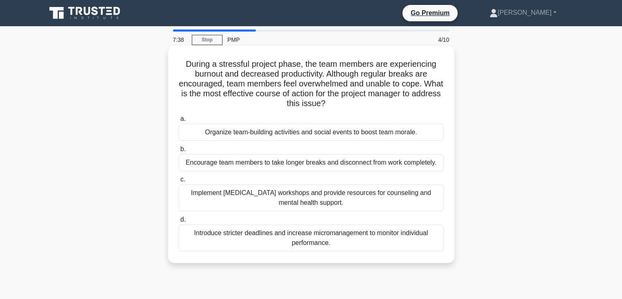
drag, startPoint x: 180, startPoint y: 60, endPoint x: 396, endPoint y: 239, distance: 280.4
click at [396, 239] on div "During a stressful project phase, the team members are experiencing burnout and…" at bounding box center [311, 154] width 280 height 210
copy div "During a stressful project phase, the team members are experiencing burnout and…"
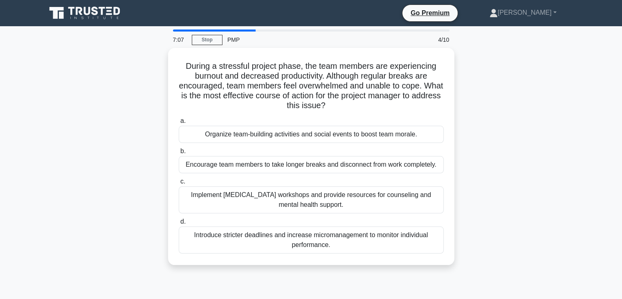
click at [556, 169] on div "During a stressful project phase, the team members are experiencing burnout and…" at bounding box center [311, 161] width 540 height 227
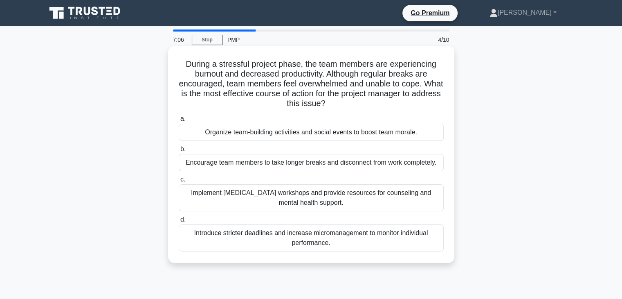
click at [359, 132] on div "Organize team-building activities and social events to boost team morale." at bounding box center [311, 132] width 265 height 17
click at [179, 122] on input "a. Organize team-building activities and social events to boost team morale." at bounding box center [179, 118] width 0 height 5
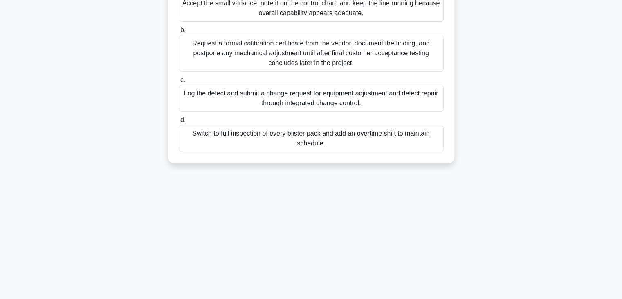
drag, startPoint x: 195, startPoint y: 64, endPoint x: 354, endPoint y: 304, distance: 287.7
click at [354, 298] on html "Go Premium Ahmed" at bounding box center [311, 80] width 622 height 442
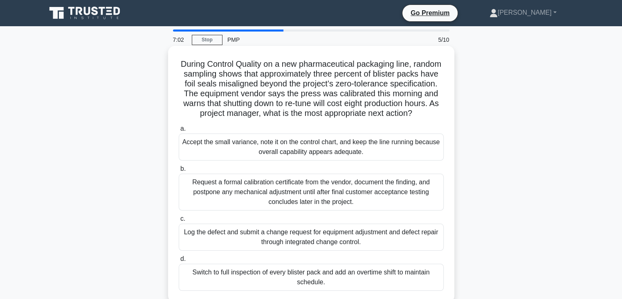
copy div "During Control Quality on a new pharmaceutical packaging line, random sampling …"
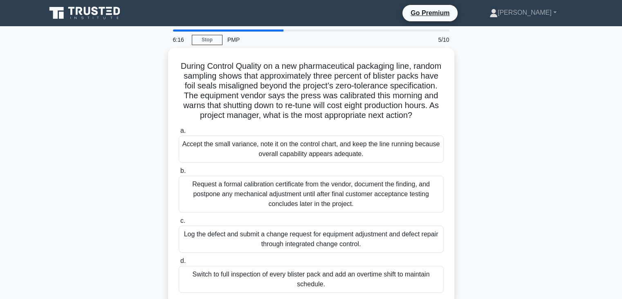
click at [484, 154] on div "During Control Quality on a new pharmaceutical packaging line, random sampling …" at bounding box center [311, 181] width 540 height 266
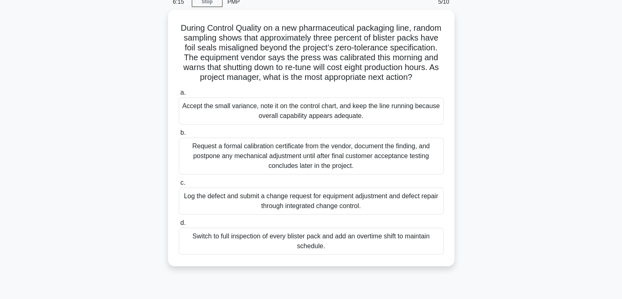
scroll to position [82, 0]
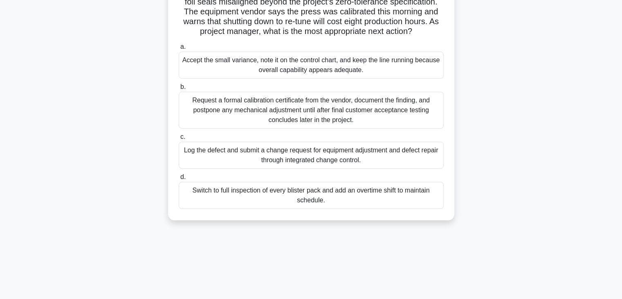
click at [272, 162] on div "Log the defect and submit a change request for equipment adjustment and defect …" at bounding box center [311, 155] width 265 height 27
click at [179, 140] on input "c. Log the defect and submit a change request for equipment adjustment and defe…" at bounding box center [179, 136] width 0 height 5
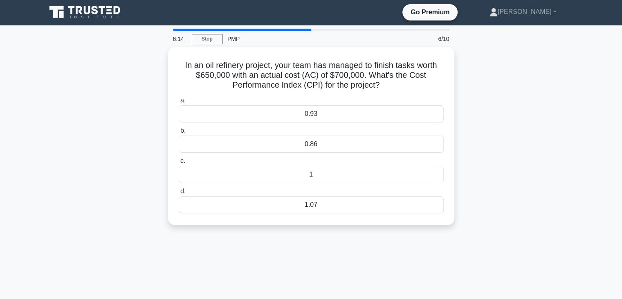
scroll to position [0, 0]
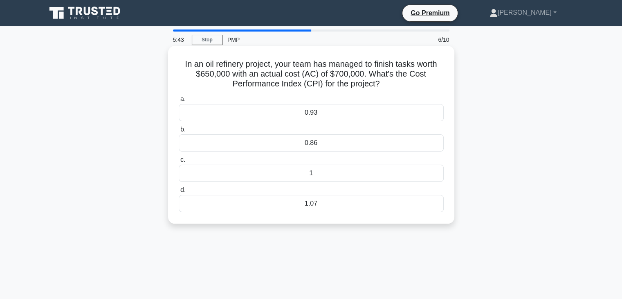
click at [318, 114] on div "0.93" at bounding box center [311, 112] width 265 height 17
click at [179, 102] on input "a. 0.93" at bounding box center [179, 99] width 0 height 5
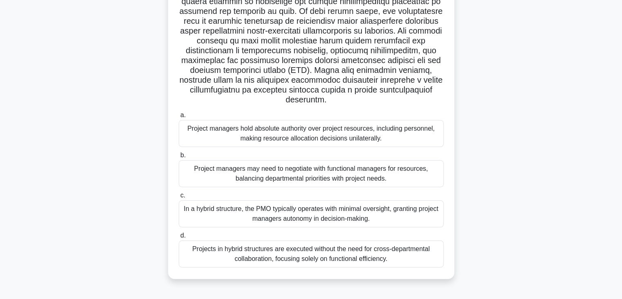
drag, startPoint x: 180, startPoint y: 60, endPoint x: 473, endPoint y: 297, distance: 376.7
click at [473, 297] on main "5:39 Stop PMP 7/10 .spinner_0XTQ{transform-origin:center;animation:spinner_y6GP…" at bounding box center [311, 91] width 622 height 416
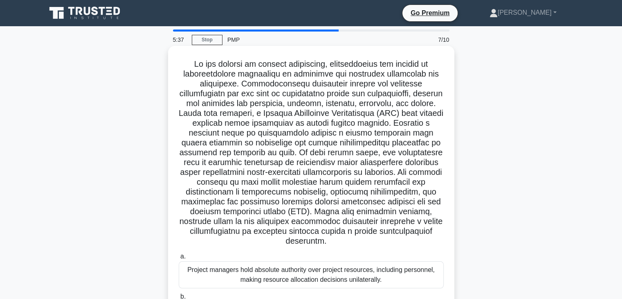
copy div "In the context of project management, understanding the nuances of organization…"
click at [276, 119] on h5 ".spinner_0XTQ{transform-origin:center;animation:spinner_y6GP .75s linear infini…" at bounding box center [311, 152] width 267 height 187
drag, startPoint x: 183, startPoint y: 63, endPoint x: 412, endPoint y: 237, distance: 287.3
click at [412, 237] on h5 ".spinner_0XTQ{transform-origin:center;animation:spinner_y6GP .75s linear infini…" at bounding box center [311, 152] width 267 height 187
copy h5 "In the context of project management, understanding the nuances of organization…"
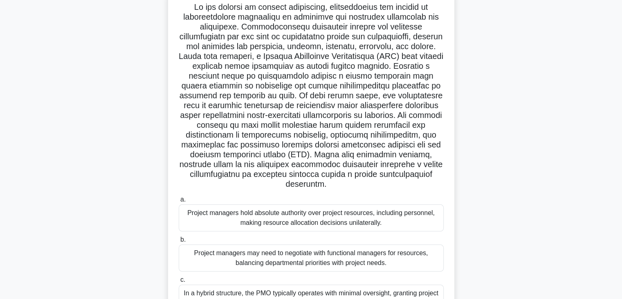
scroll to position [144, 0]
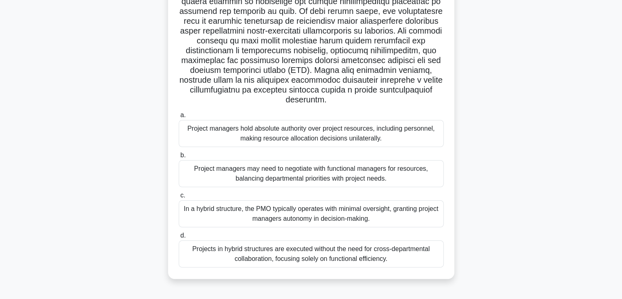
drag, startPoint x: 193, startPoint y: 115, endPoint x: 416, endPoint y: 284, distance: 279.0
click at [416, 284] on div ".spinner_0XTQ{transform-origin:center;animation:spinner_y6GP .75s linear infini…" at bounding box center [311, 97] width 540 height 384
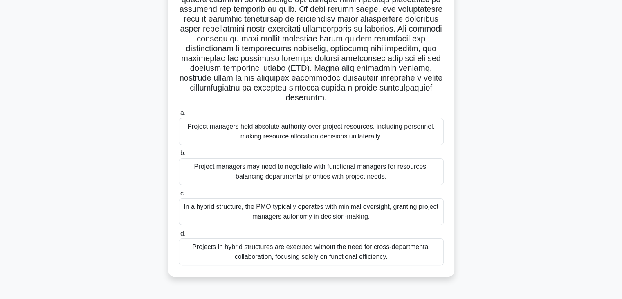
copy div "Project managers hold absolute authority over project resources, including pers…"
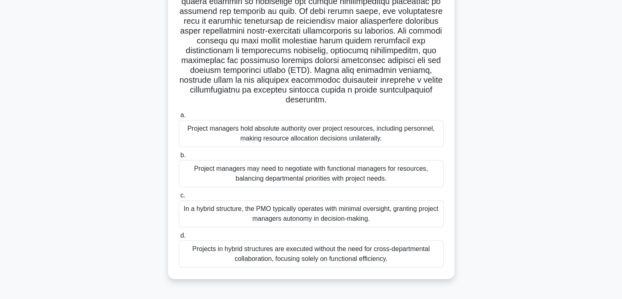
click at [523, 172] on div ".spinner_0XTQ{transform-origin:center;animation:spinner_y6GP .75s linear infini…" at bounding box center [311, 97] width 540 height 384
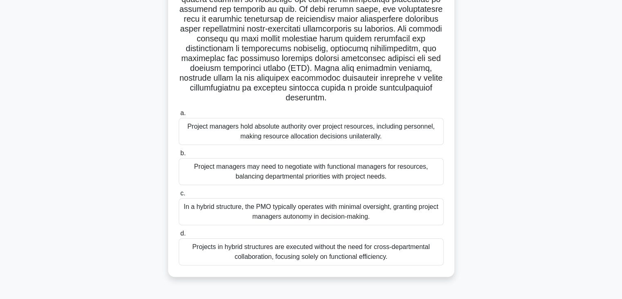
click at [313, 167] on div "Project managers may need to negotiate with functional managers for resources, …" at bounding box center [311, 171] width 265 height 27
click at [179, 156] on input "b. Project managers may need to negotiate with functional managers for resource…" at bounding box center [179, 153] width 0 height 5
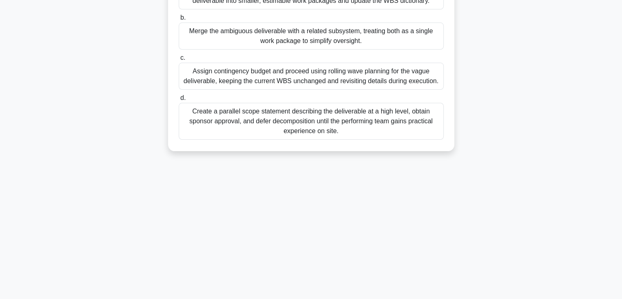
drag, startPoint x: 186, startPoint y: 65, endPoint x: 482, endPoint y: 314, distance: 386.5
click at [482, 298] on html "Go Premium Ahmed" at bounding box center [311, 78] width 622 height 442
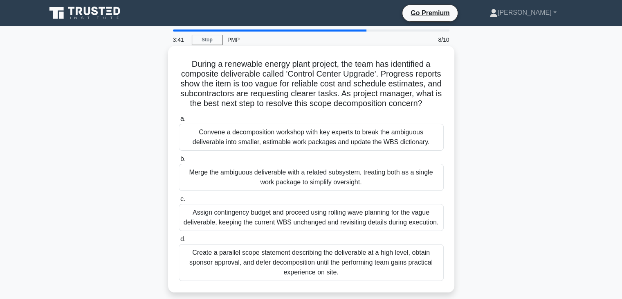
copy div "During a renewable energy plant project, the team has identified a composite de…"
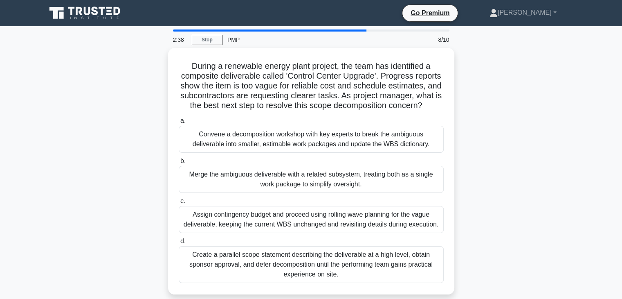
click at [524, 196] on div "During a renewable energy plant project, the team has identified a composite de…" at bounding box center [311, 176] width 540 height 256
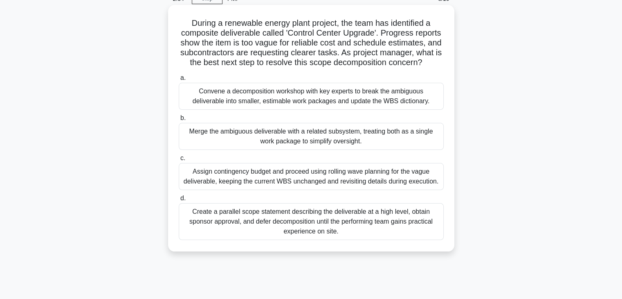
click at [302, 184] on div "Assign contingency budget and proceed using rolling wave planning for the vague…" at bounding box center [311, 176] width 265 height 27
click at [179, 161] on input "c. Assign contingency budget and proceed using rolling wave planning for the va…" at bounding box center [179, 157] width 0 height 5
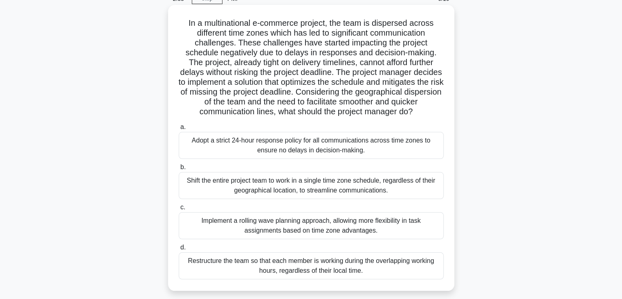
scroll to position [0, 0]
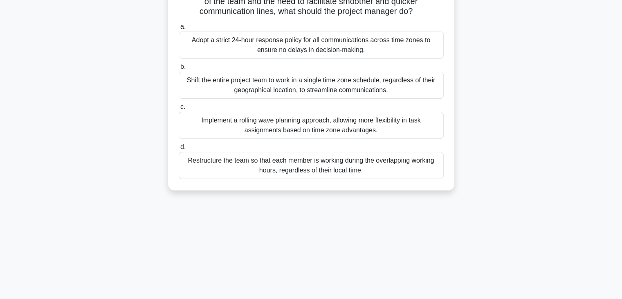
drag, startPoint x: 181, startPoint y: 64, endPoint x: 450, endPoint y: 307, distance: 362.4
click at [450, 298] on html "Go Premium Ahmed" at bounding box center [311, 78] width 622 height 442
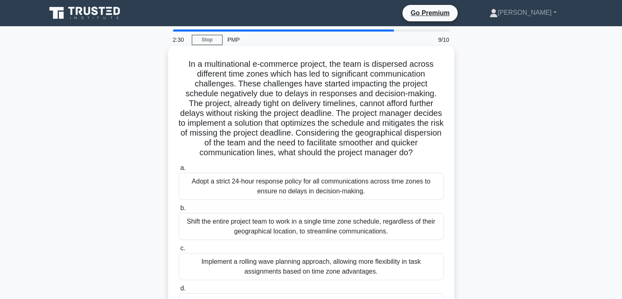
copy div "In a multinational e-commerce project, the team is dispersed across different t…"
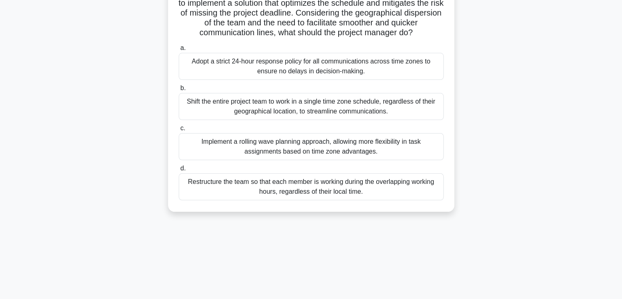
scroll to position [123, 0]
click at [501, 191] on div "In a multinational e-commerce project, the team is dispersed across different t…" at bounding box center [311, 72] width 540 height 295
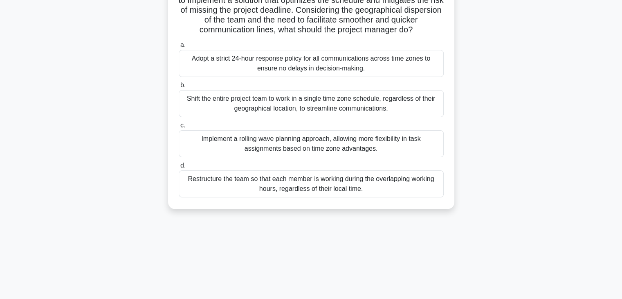
click at [359, 157] on div "Implement a rolling wave planning approach, allowing more flexibility in task a…" at bounding box center [311, 143] width 265 height 27
click at [179, 128] on input "c. Implement a rolling wave planning approach, allowing more flexibility in tas…" at bounding box center [179, 125] width 0 height 5
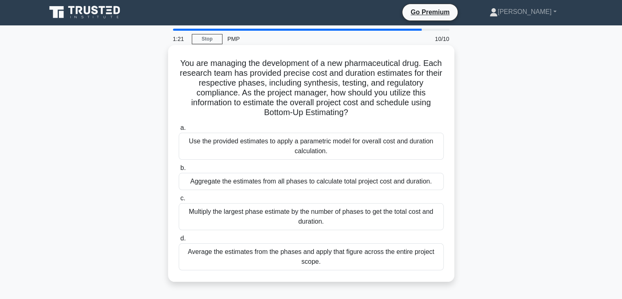
scroll to position [0, 0]
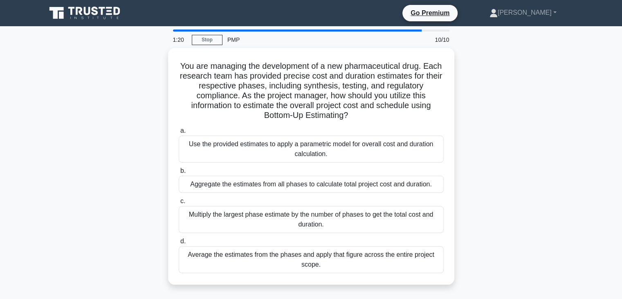
drag, startPoint x: 185, startPoint y: 64, endPoint x: 462, endPoint y: 277, distance: 349.0
click at [462, 277] on div "You are managing the development of a new pharmaceutical drug. Each research te…" at bounding box center [311, 171] width 540 height 246
click at [518, 142] on div "You are managing the development of a new pharmaceutical drug. Each research te…" at bounding box center [311, 171] width 540 height 246
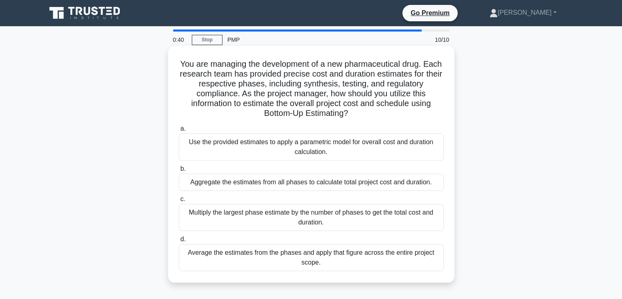
click at [293, 184] on div "Aggregate the estimates from all phases to calculate total project cost and dur…" at bounding box center [311, 181] width 265 height 17
click at [179, 171] on input "b. Aggregate the estimates from all phases to calculate total project cost and …" at bounding box center [179, 168] width 0 height 5
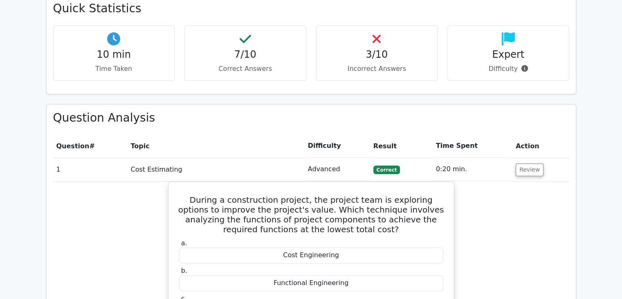
scroll to position [614, 0]
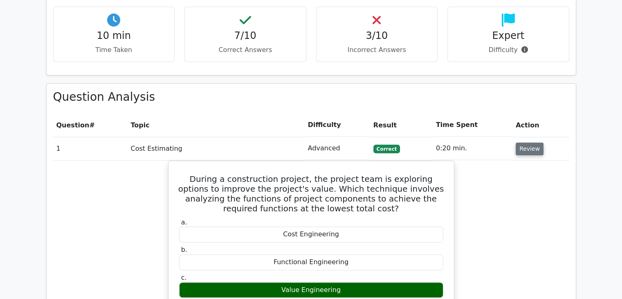
click at [532, 142] on button "Review" at bounding box center [530, 148] width 28 height 13
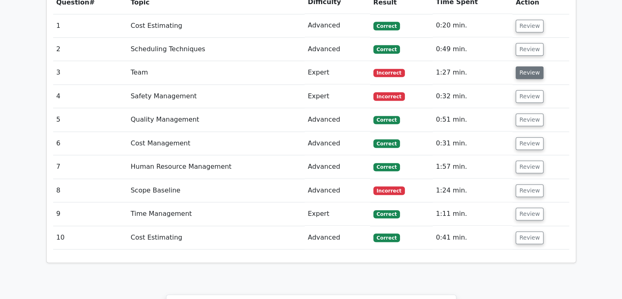
scroll to position [655, 0]
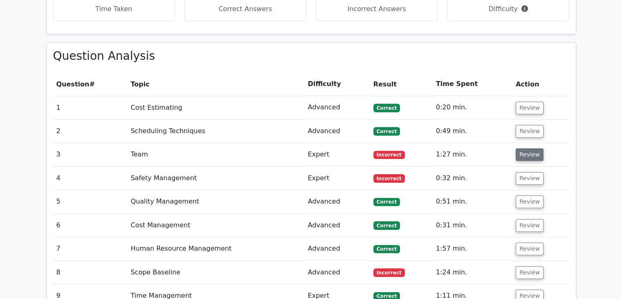
click at [524, 148] on button "Review" at bounding box center [530, 154] width 28 height 13
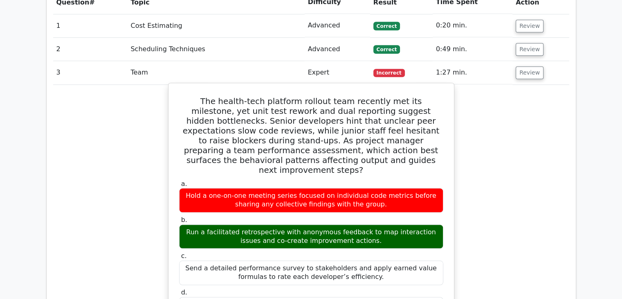
scroll to position [777, 0]
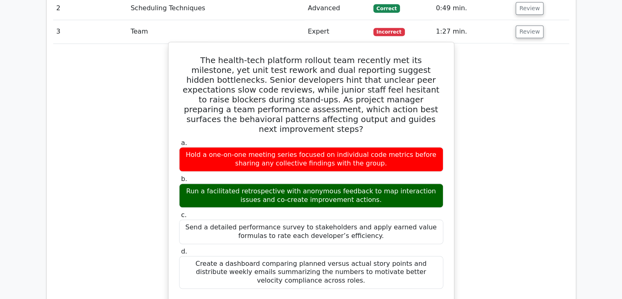
drag, startPoint x: 183, startPoint y: 30, endPoint x: 444, endPoint y: 229, distance: 327.5
click at [444, 229] on div "The health-tech platform rollout team recently met its milestone, yet unit test…" at bounding box center [311, 257] width 279 height 424
copy div "Lor ipsumd-sita consecte adipisc elit seddoeiu tem inc utlaboree, dol magn aliq…"
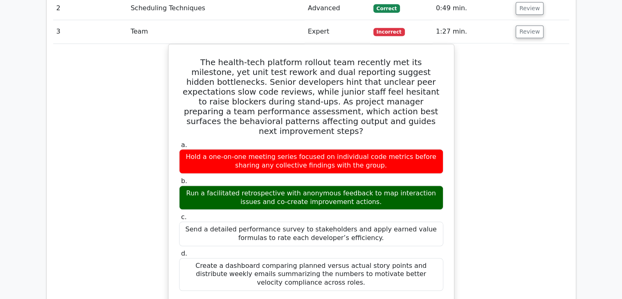
click at [519, 164] on div "The health-tech platform rollout team recently met its milestone, yet unit test…" at bounding box center [311, 264] width 516 height 441
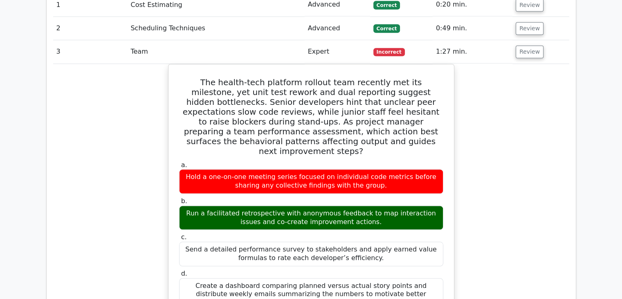
scroll to position [655, 0]
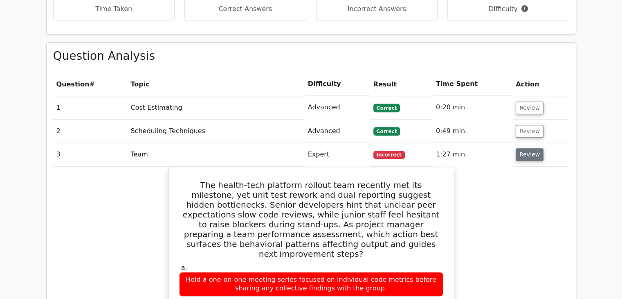
click at [523, 148] on button "Review" at bounding box center [530, 154] width 28 height 13
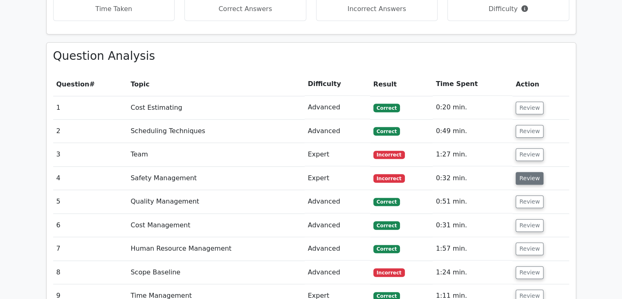
click at [524, 172] on button "Review" at bounding box center [530, 178] width 28 height 13
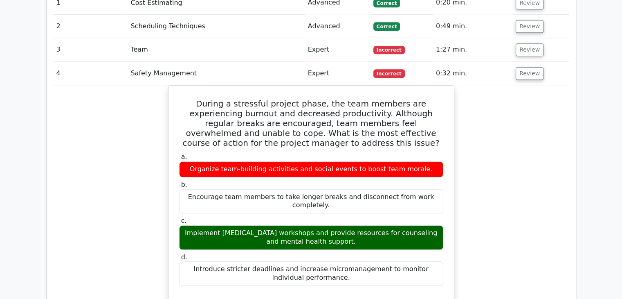
scroll to position [777, 0]
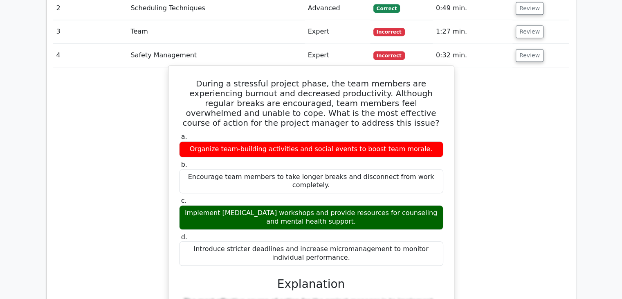
drag, startPoint x: 182, startPoint y: 50, endPoint x: 403, endPoint y: 218, distance: 278.0
click at [403, 218] on div "During a stressful project phase, the team members are experiencing burnout and…" at bounding box center [311, 292] width 279 height 446
copy div "During a stressful project phase, the team members are experiencing burnout and…"
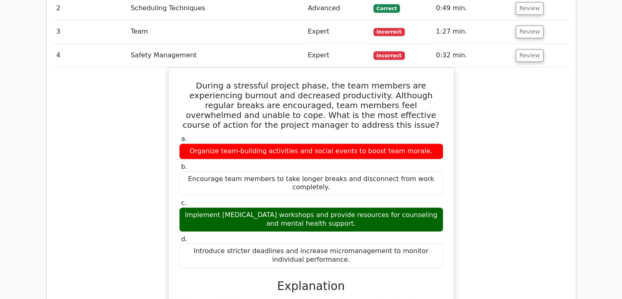
click at [514, 156] on div "During a stressful project phase, the team members are experiencing burnout and…" at bounding box center [311, 298] width 516 height 463
click at [522, 49] on button "Review" at bounding box center [530, 55] width 28 height 13
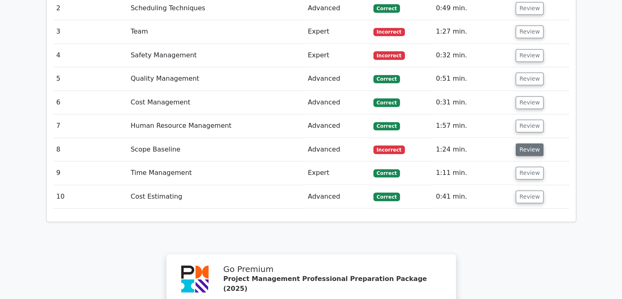
click at [526, 143] on button "Review" at bounding box center [530, 149] width 28 height 13
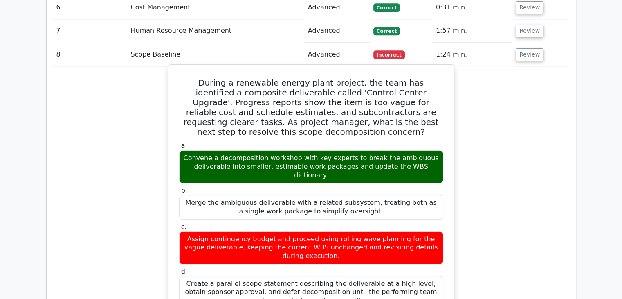
scroll to position [859, 0]
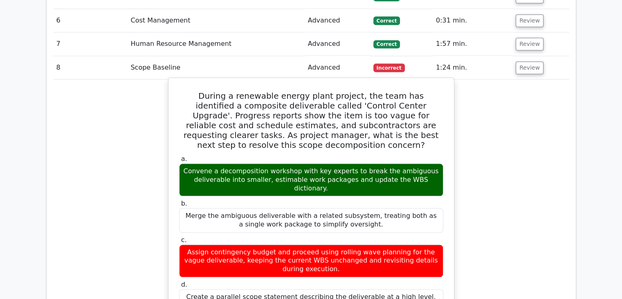
drag, startPoint x: 187, startPoint y: 63, endPoint x: 350, endPoint y: 261, distance: 256.9
copy div "During a renewable energy plant project, the team has identified a composite de…"
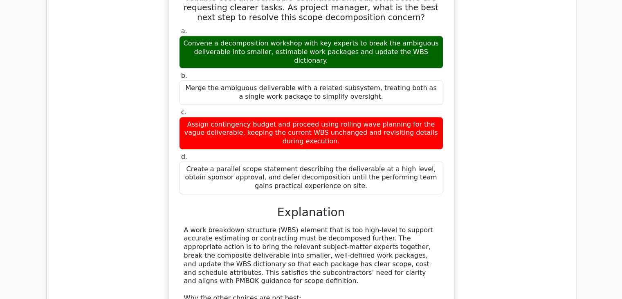
scroll to position [1064, 0]
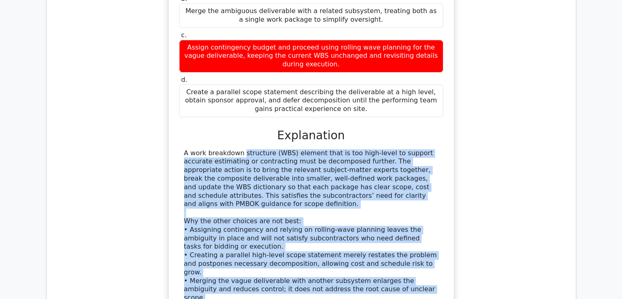
drag, startPoint x: 184, startPoint y: 102, endPoint x: 406, endPoint y: 221, distance: 252.1
click at [406, 221] on div "A work breakdown structure (WBS) element that is too high-level to support accu…" at bounding box center [311, 225] width 255 height 153
copy div "A work breakdown structure (WBS) element that is too high-level to support accu…"
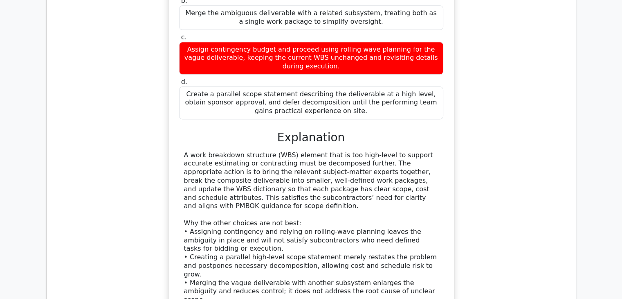
click at [547, 85] on div "During a renewable energy plant project, the team has identified a composite de…" at bounding box center [311, 115] width 516 height 481
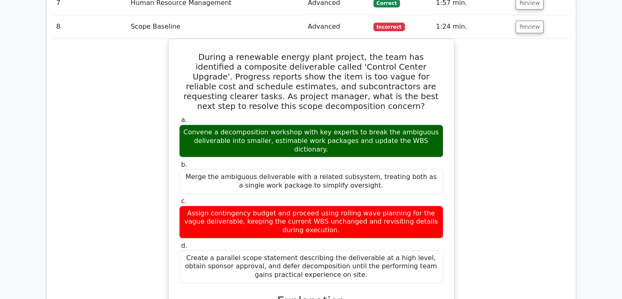
scroll to position [818, 0]
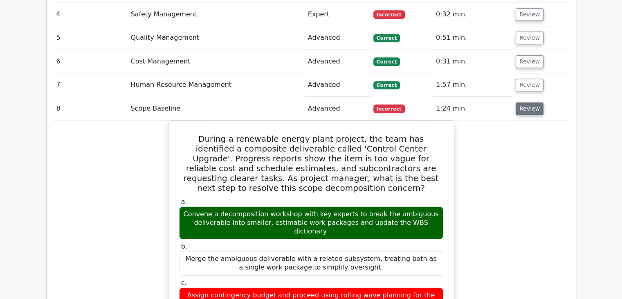
click at [529, 102] on button "Review" at bounding box center [530, 108] width 28 height 13
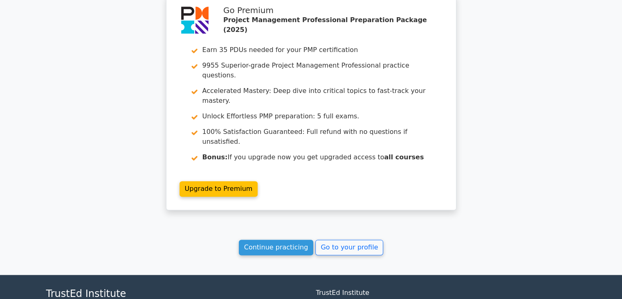
scroll to position [1047, 0]
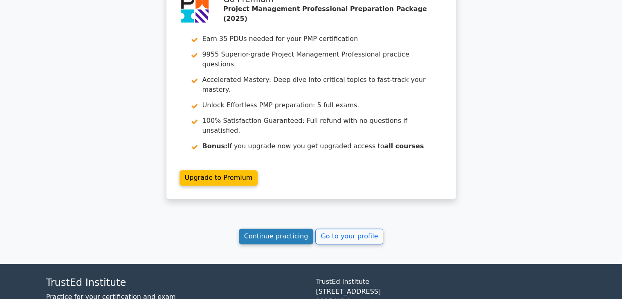
click at [291, 228] on link "Continue practicing" at bounding box center [276, 236] width 75 height 16
